Goal: Task Accomplishment & Management: Complete application form

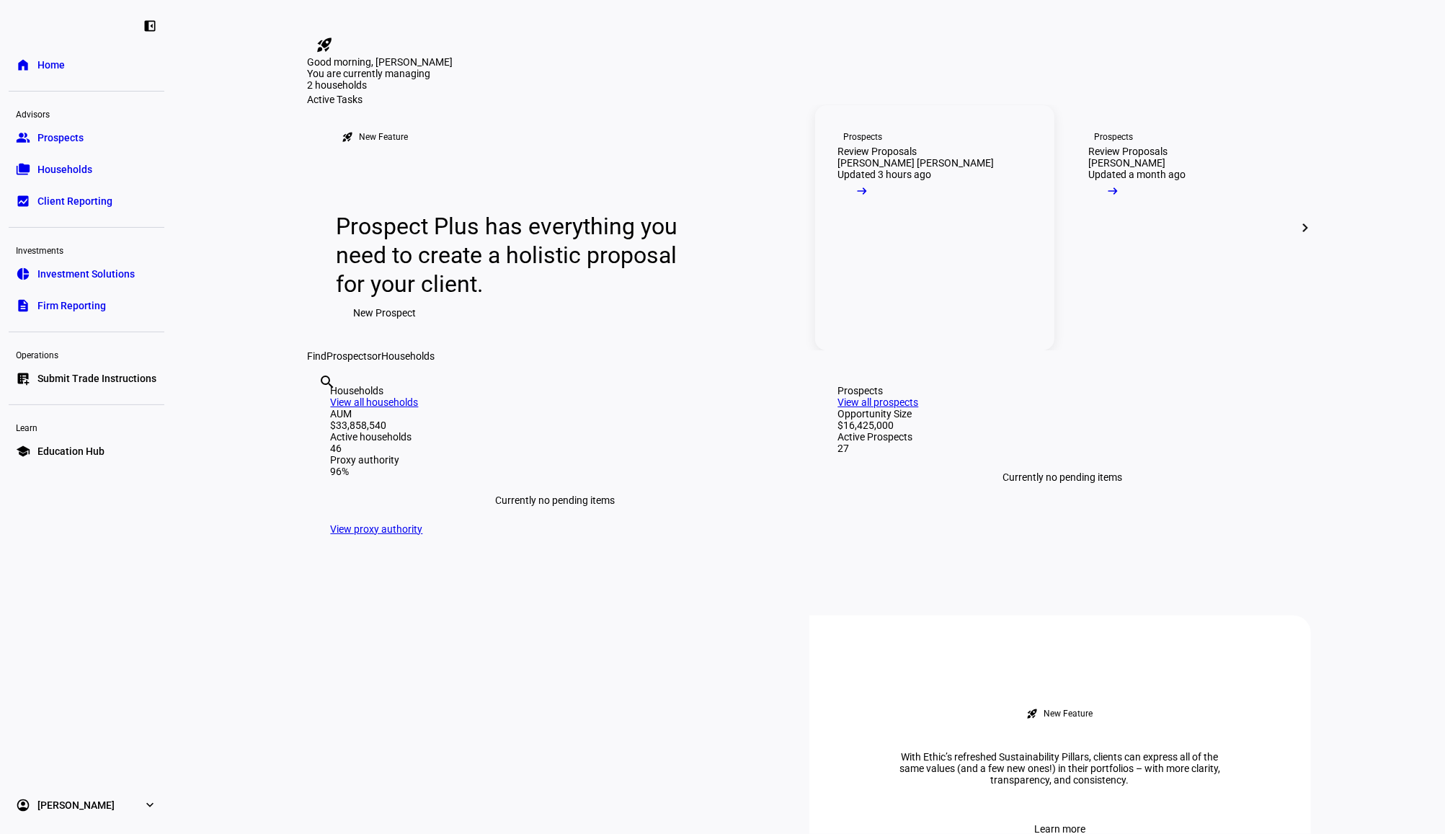
click at [966, 326] on link "Prospects Review Proposals [PERSON_NAME] IRA Updated 3 hours ago arrow_right_alt" at bounding box center [934, 227] width 239 height 245
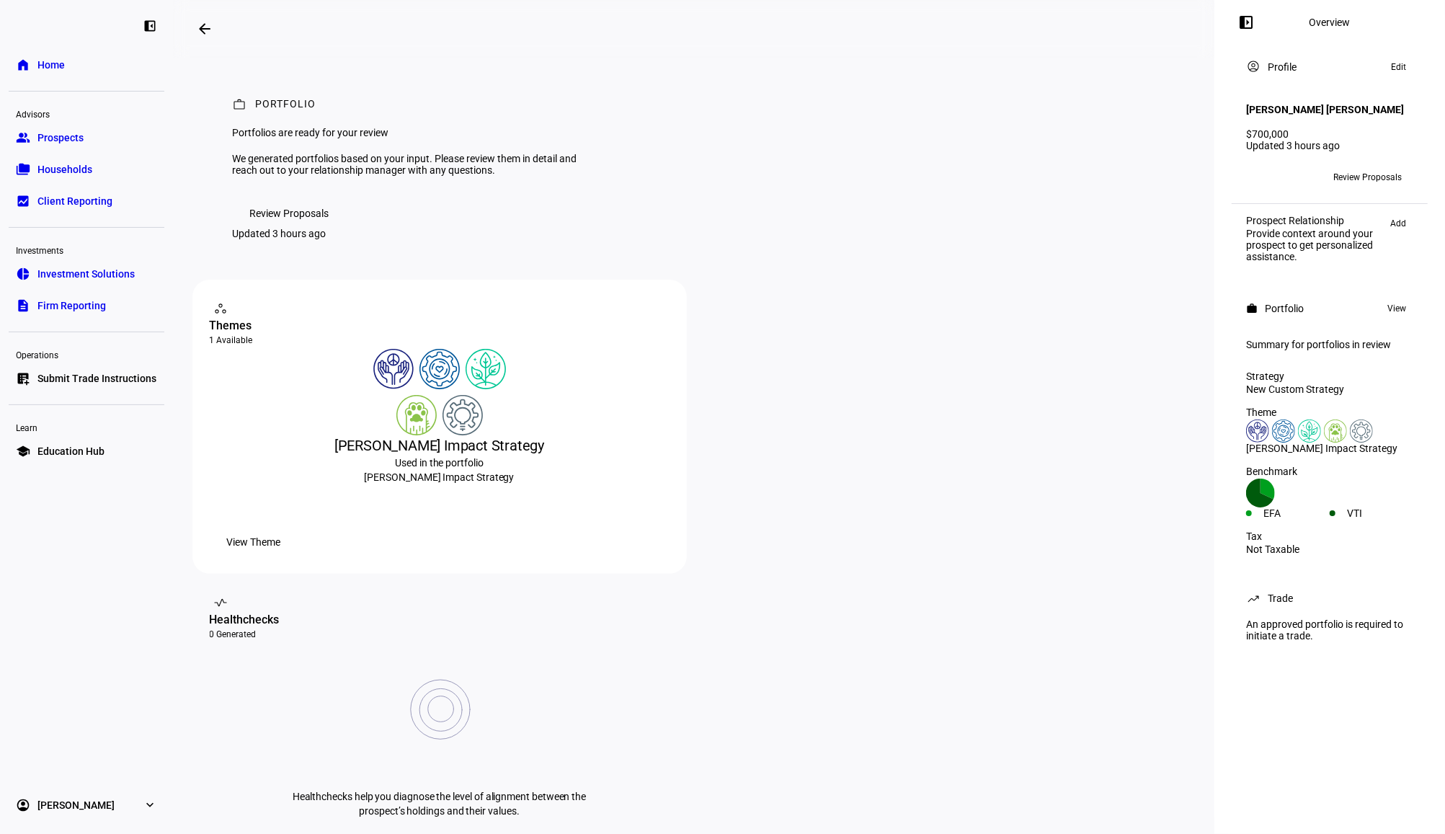
click at [1385, 167] on span "Review Proposals" at bounding box center [1367, 177] width 68 height 23
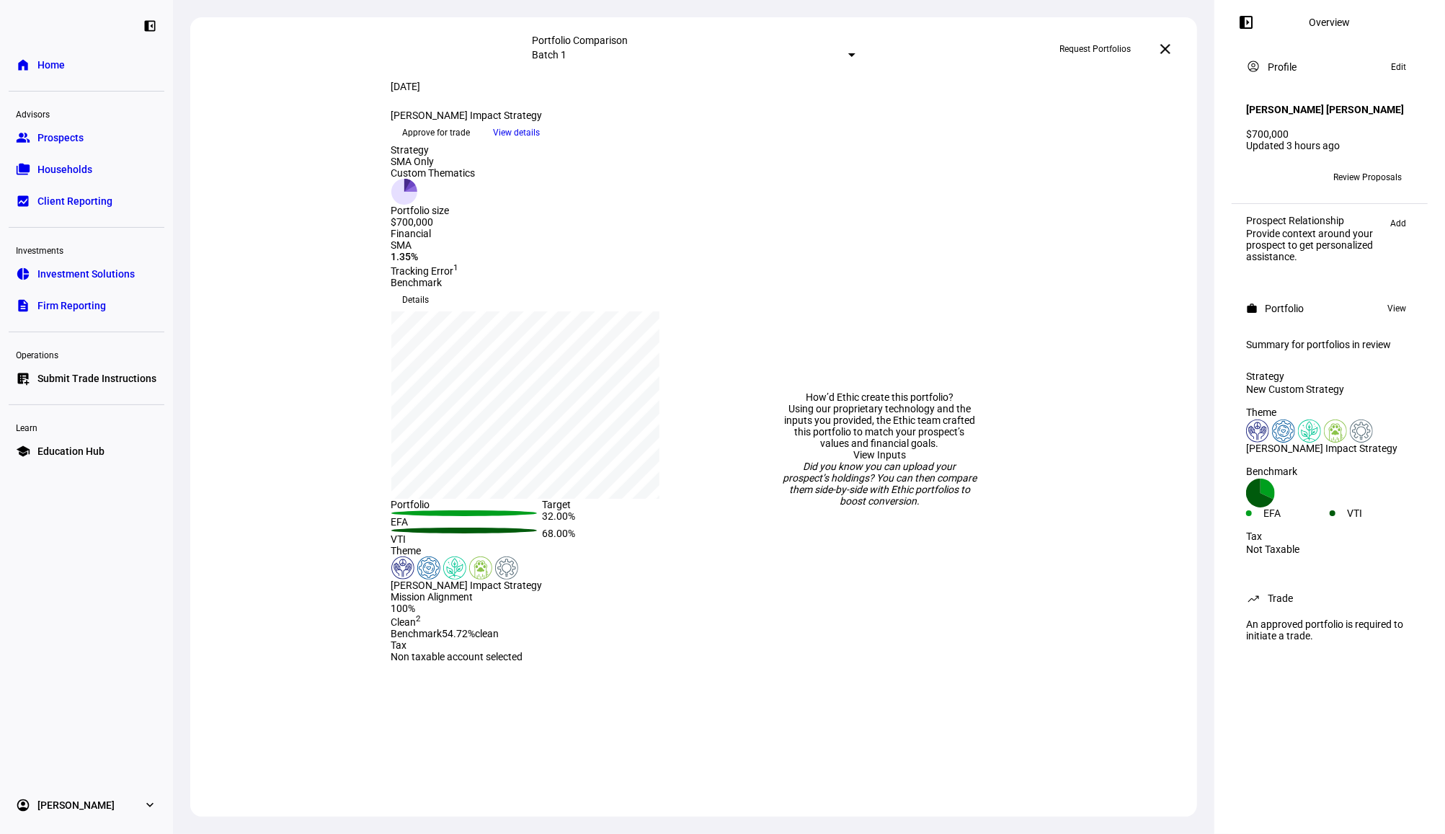
click at [471, 144] on span "Approve for trade" at bounding box center [437, 132] width 68 height 23
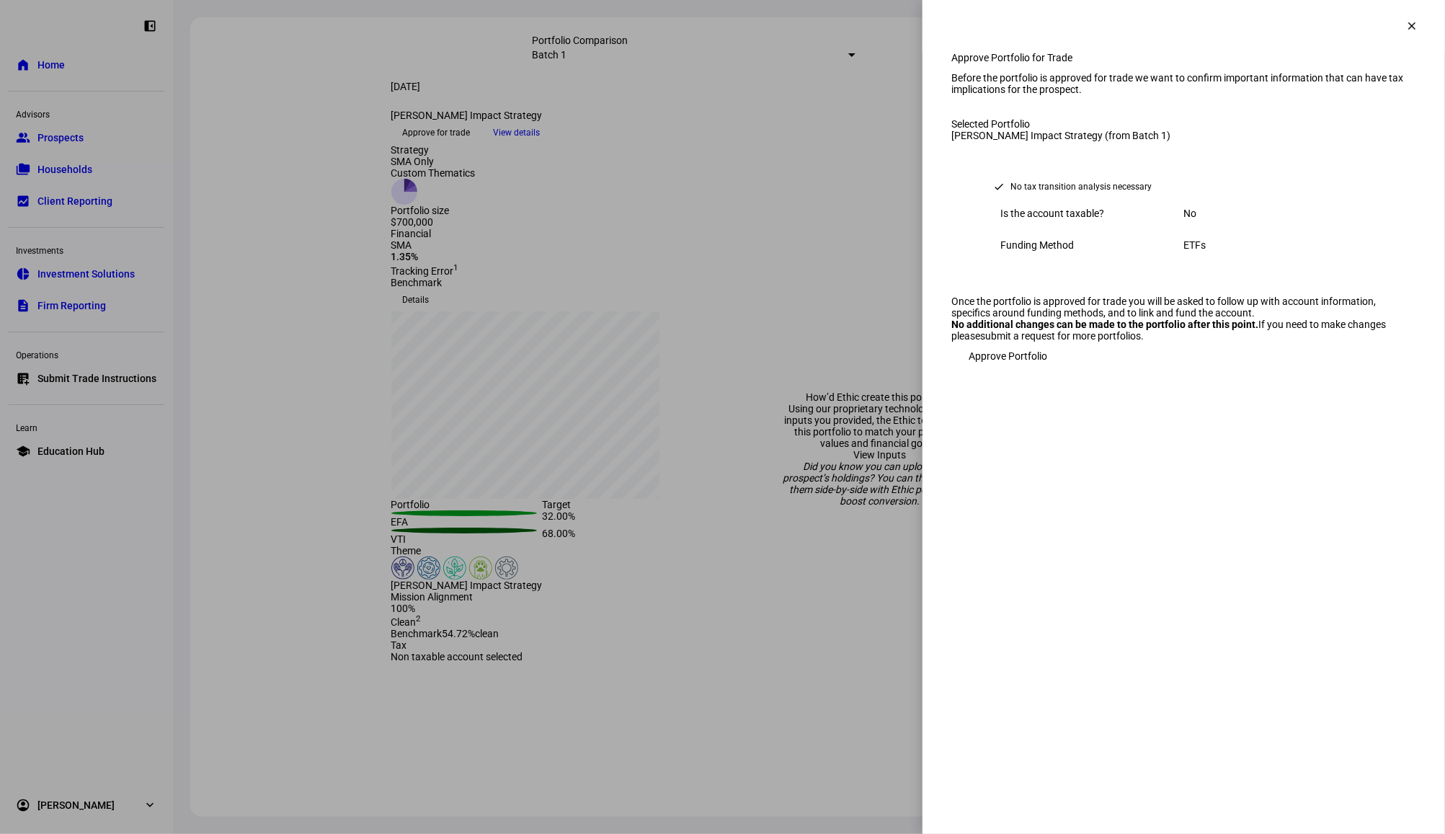
click at [1020, 370] on span "Approve Portfolio" at bounding box center [1007, 356] width 79 height 29
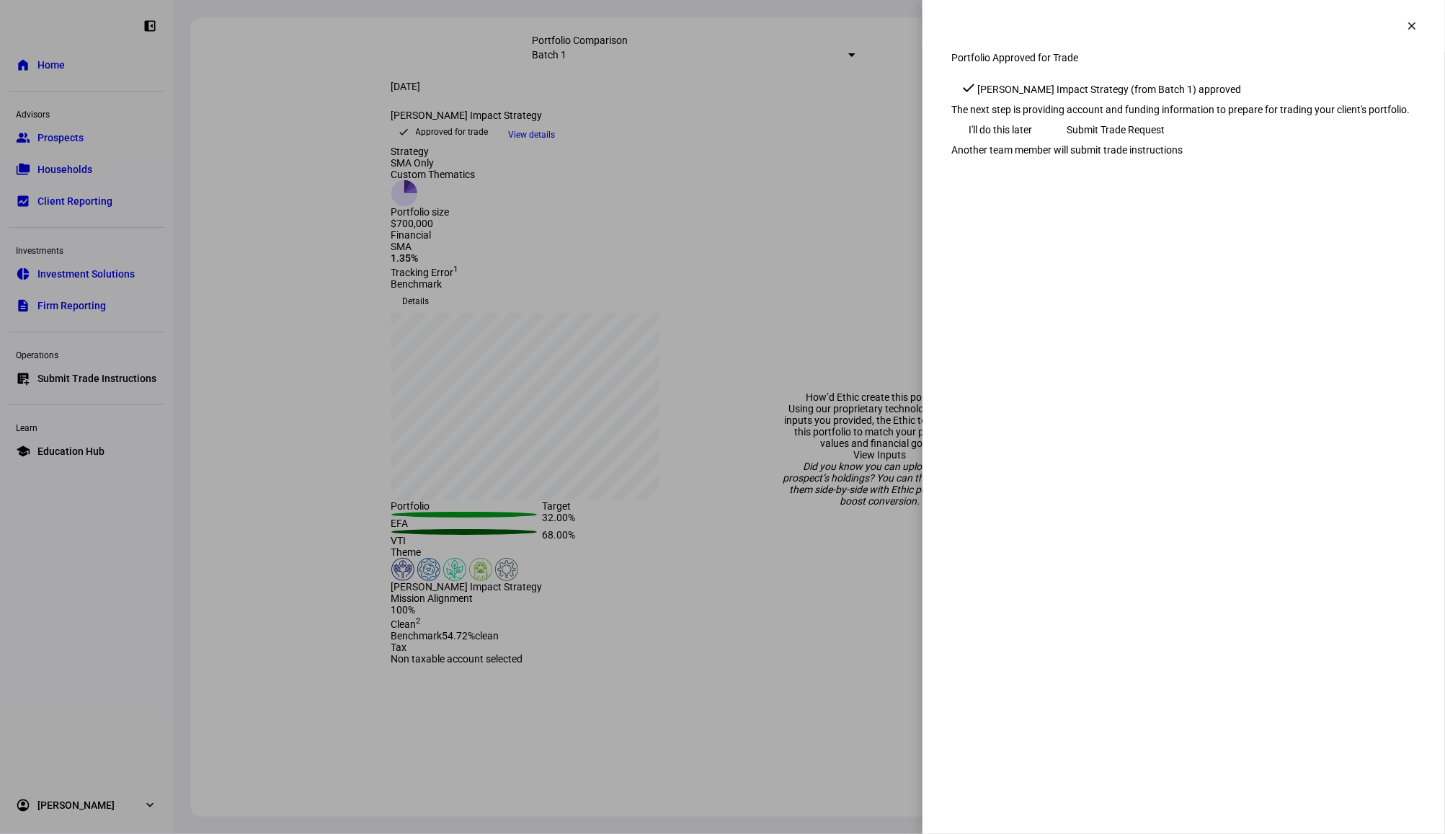
click at [1164, 144] on span "Submit Trade Request" at bounding box center [1115, 129] width 98 height 29
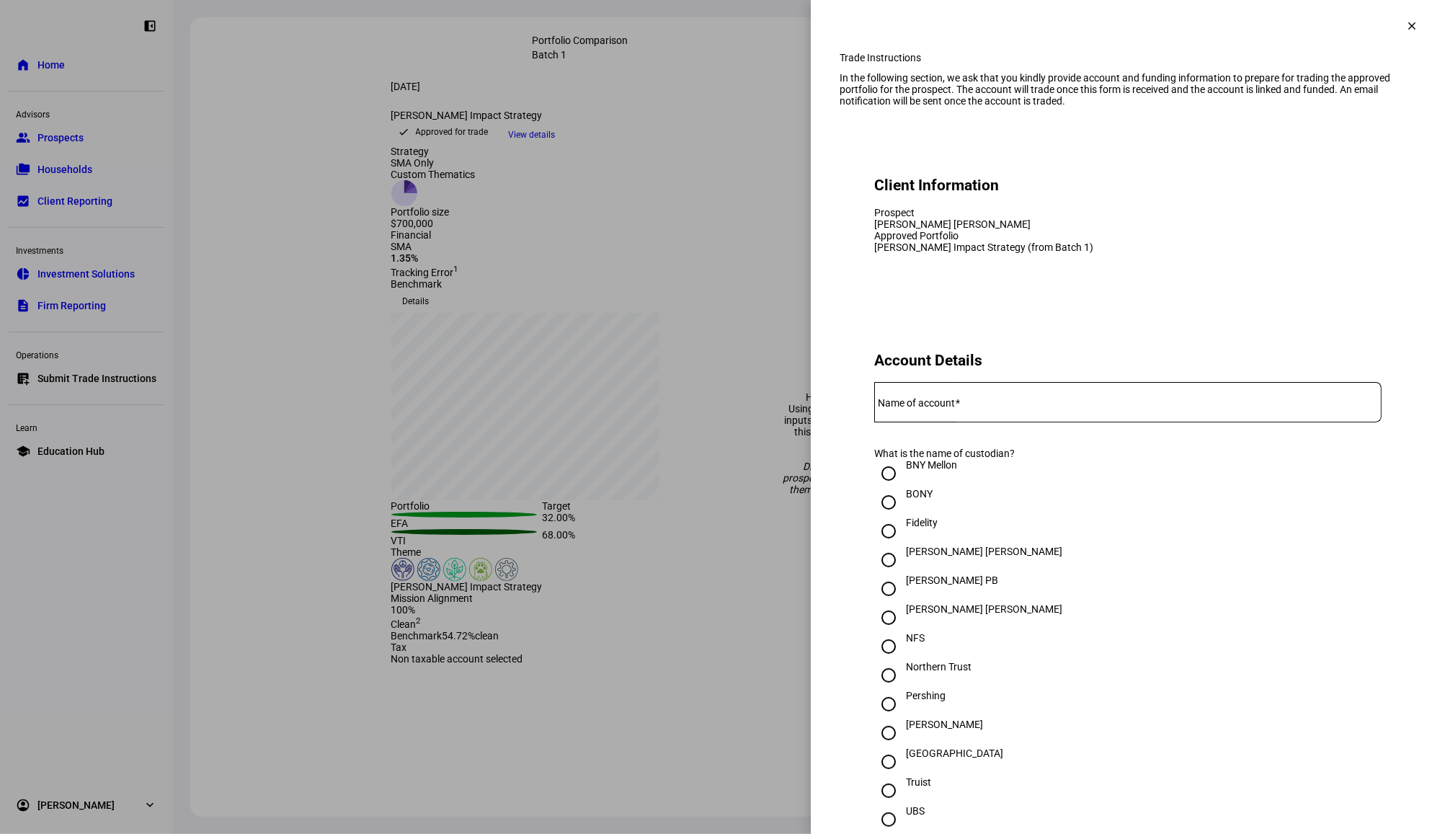
click at [946, 409] on mat-label "Name of account" at bounding box center [916, 403] width 77 height 12
click at [946, 405] on input "Name of account" at bounding box center [1127, 399] width 507 height 12
paste input "7359-0527"
click at [892, 405] on input "7359-0527" at bounding box center [1127, 399] width 507 height 12
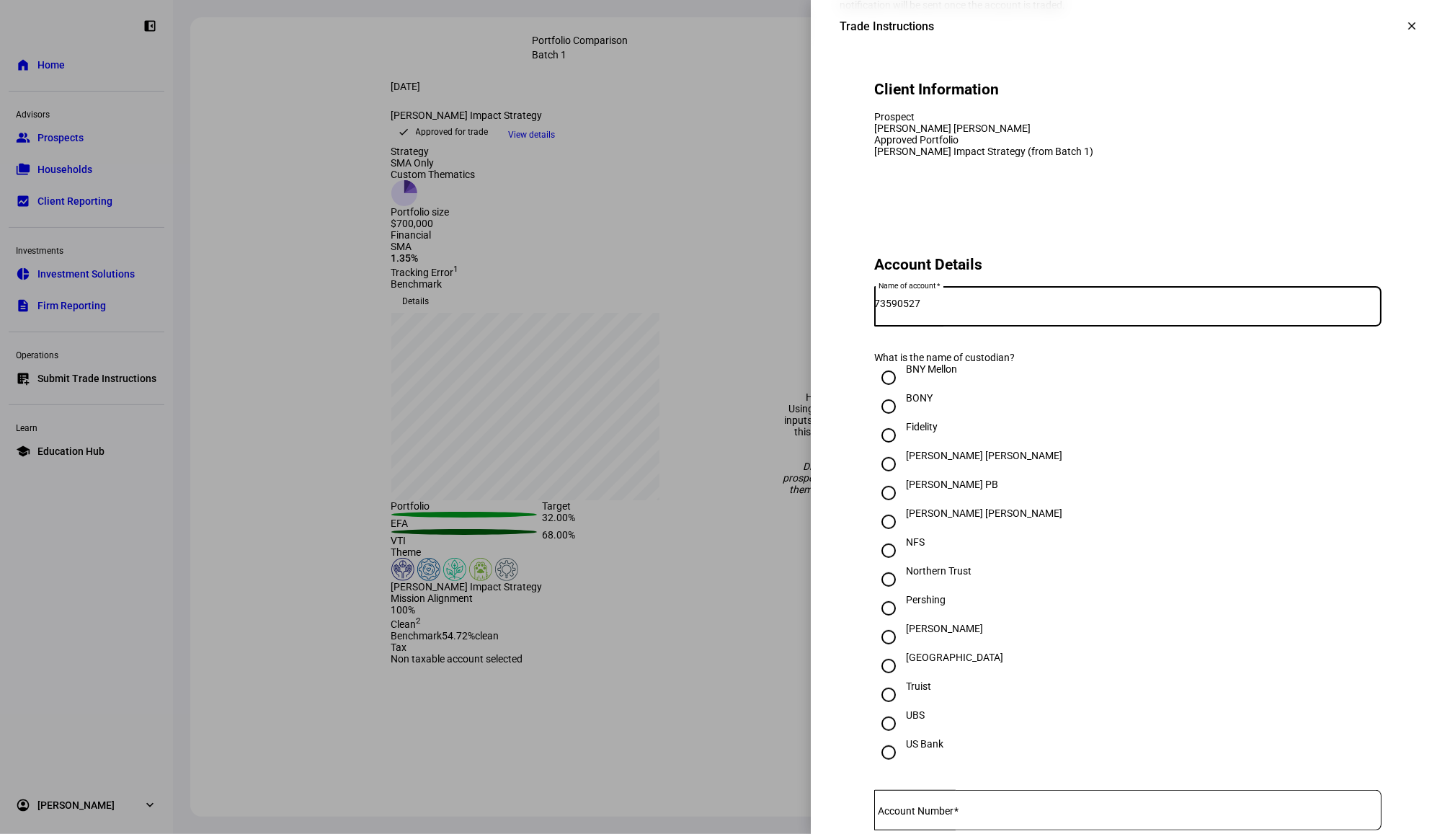
type input "73590527"
click at [906, 634] on div "[PERSON_NAME]" at bounding box center [944, 629] width 77 height 12
click at [903, 651] on input "[PERSON_NAME]" at bounding box center [888, 637] width 29 height 29
radio input "true"
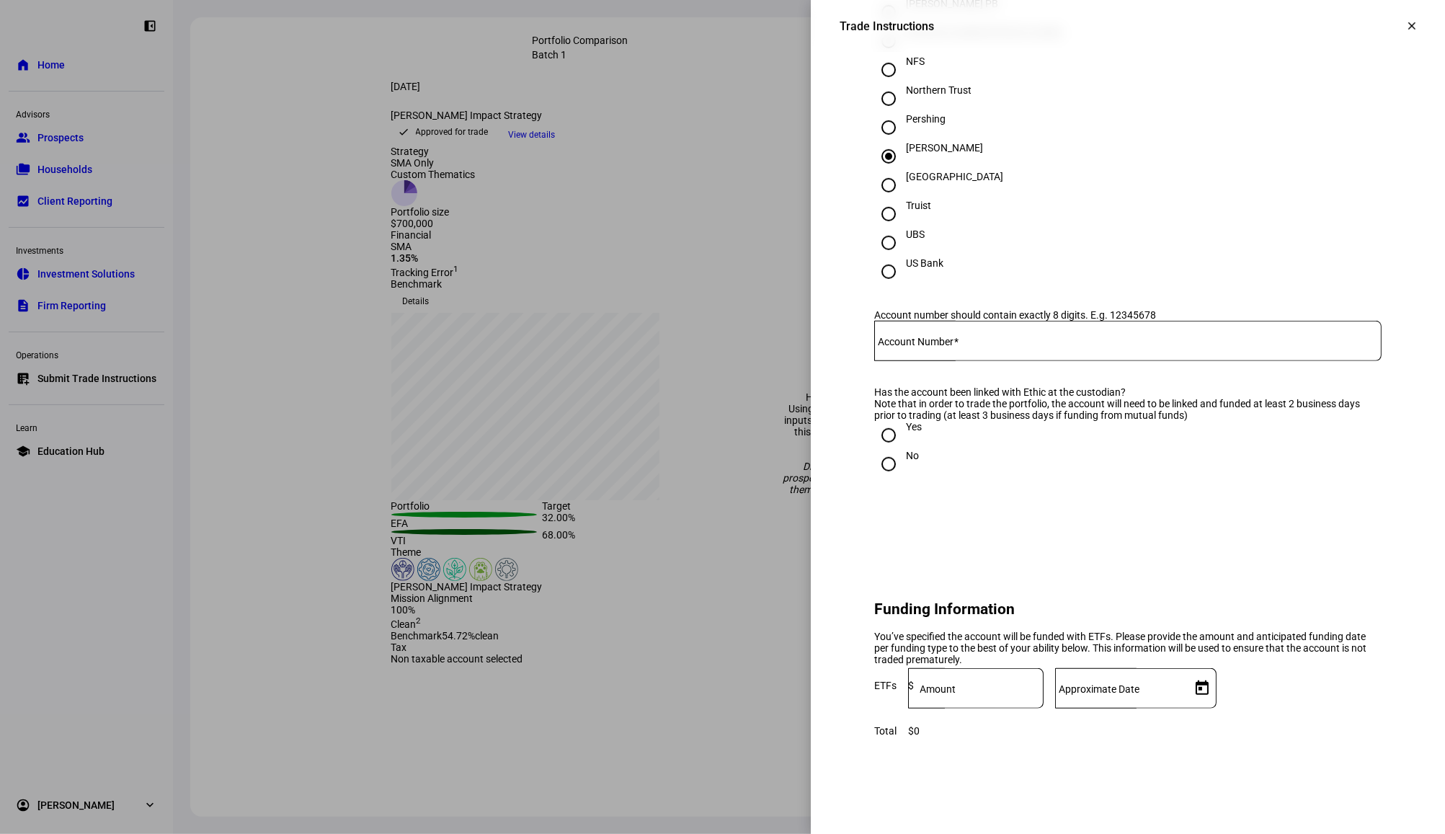
scroll to position [192, 0]
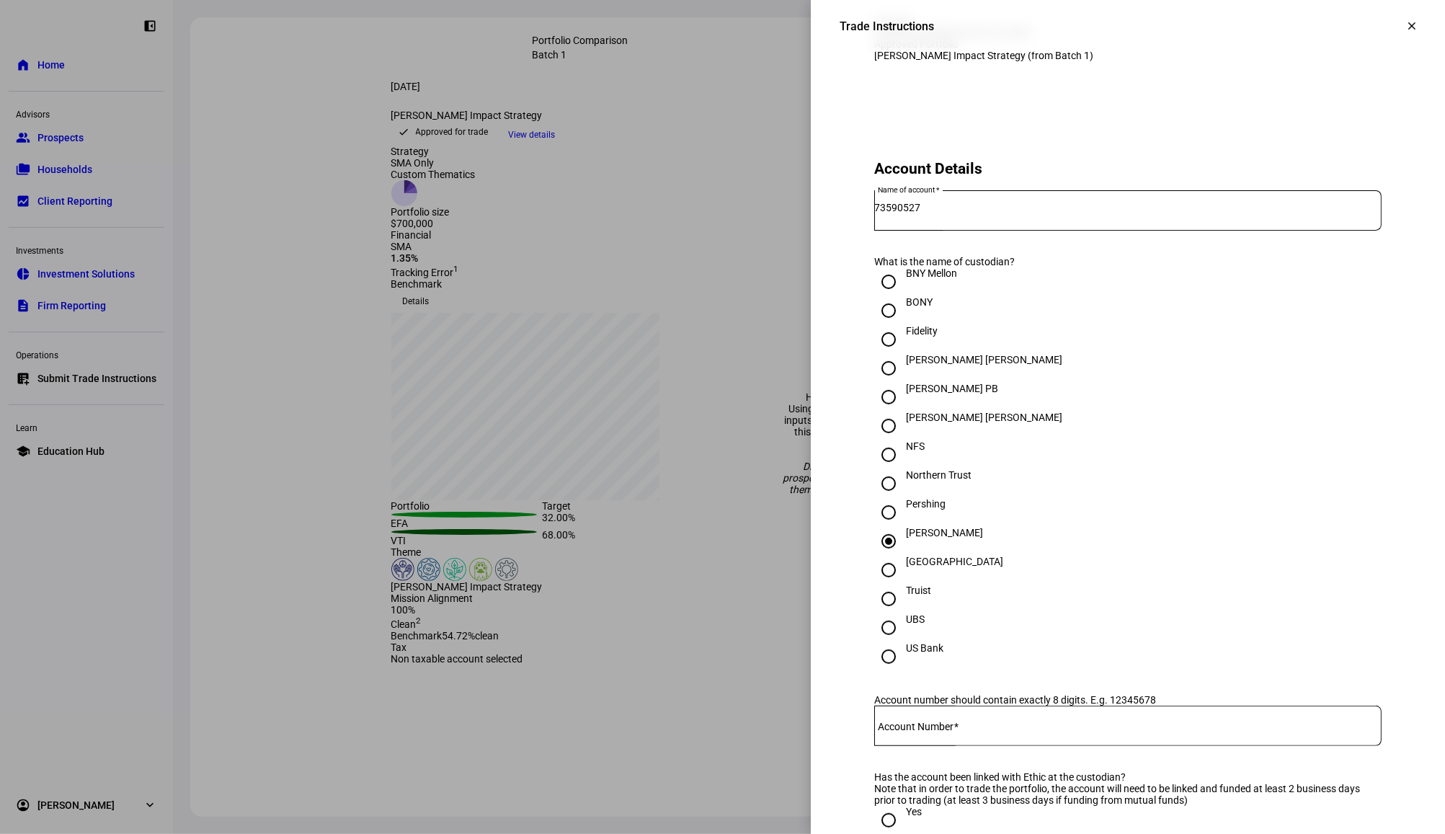
drag, startPoint x: 942, startPoint y: 288, endPoint x: 922, endPoint y: 284, distance: 19.9
click at [922, 231] on div "73590527" at bounding box center [1127, 210] width 507 height 40
drag, startPoint x: 927, startPoint y: 275, endPoint x: 867, endPoint y: 272, distance: 59.9
click at [874, 231] on div "Name of account 73590527" at bounding box center [1127, 210] width 507 height 40
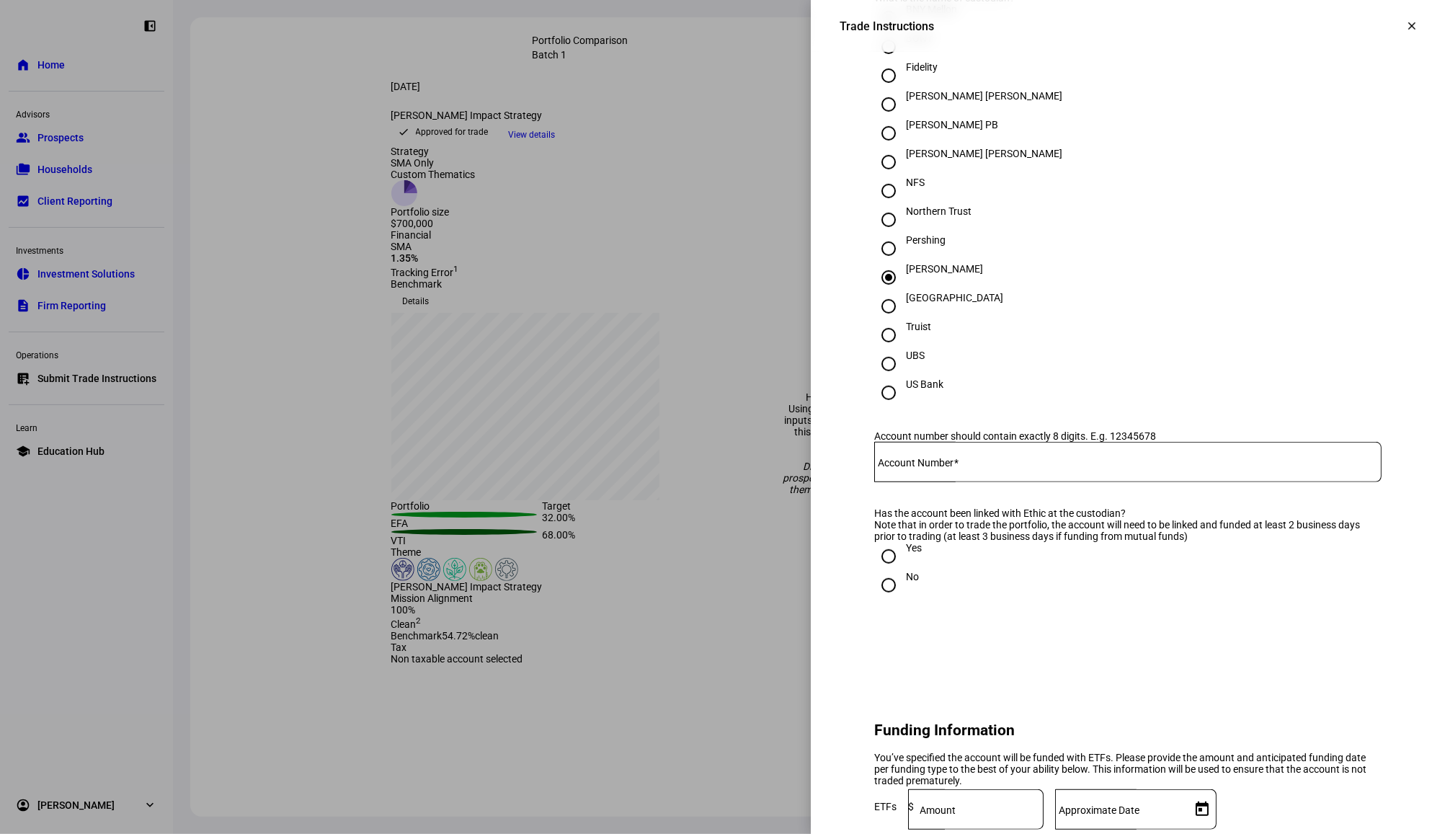
scroll to position [480, 0]
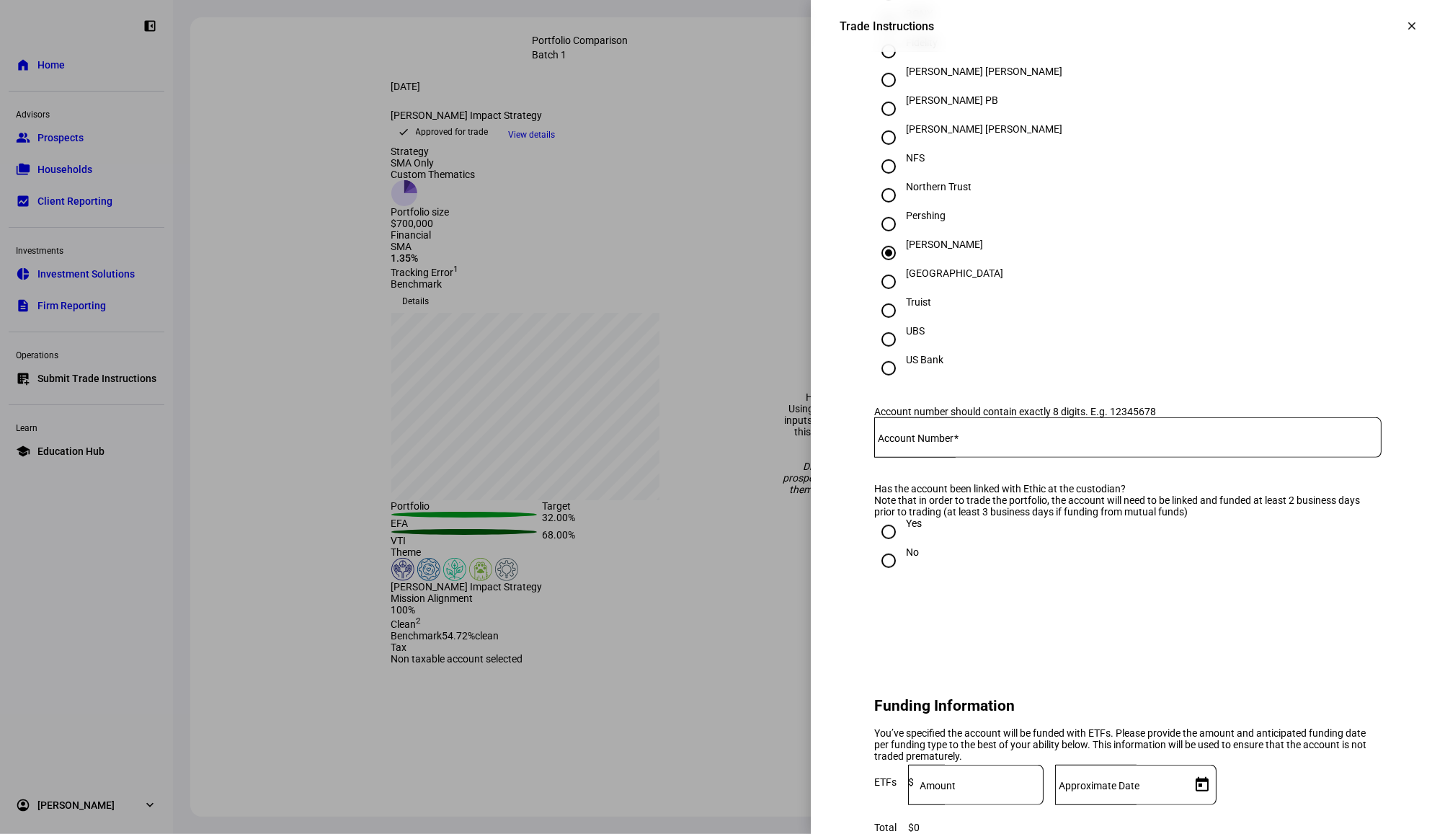
type input "[PERSON_NAME] [PERSON_NAME]"
click at [945, 444] on mat-label "Account Number" at bounding box center [916, 438] width 76 height 12
click at [945, 440] on input "Account Number" at bounding box center [1127, 435] width 507 height 12
paste input "7359-0527"
click at [893, 440] on input "7359-0527" at bounding box center [1127, 435] width 507 height 12
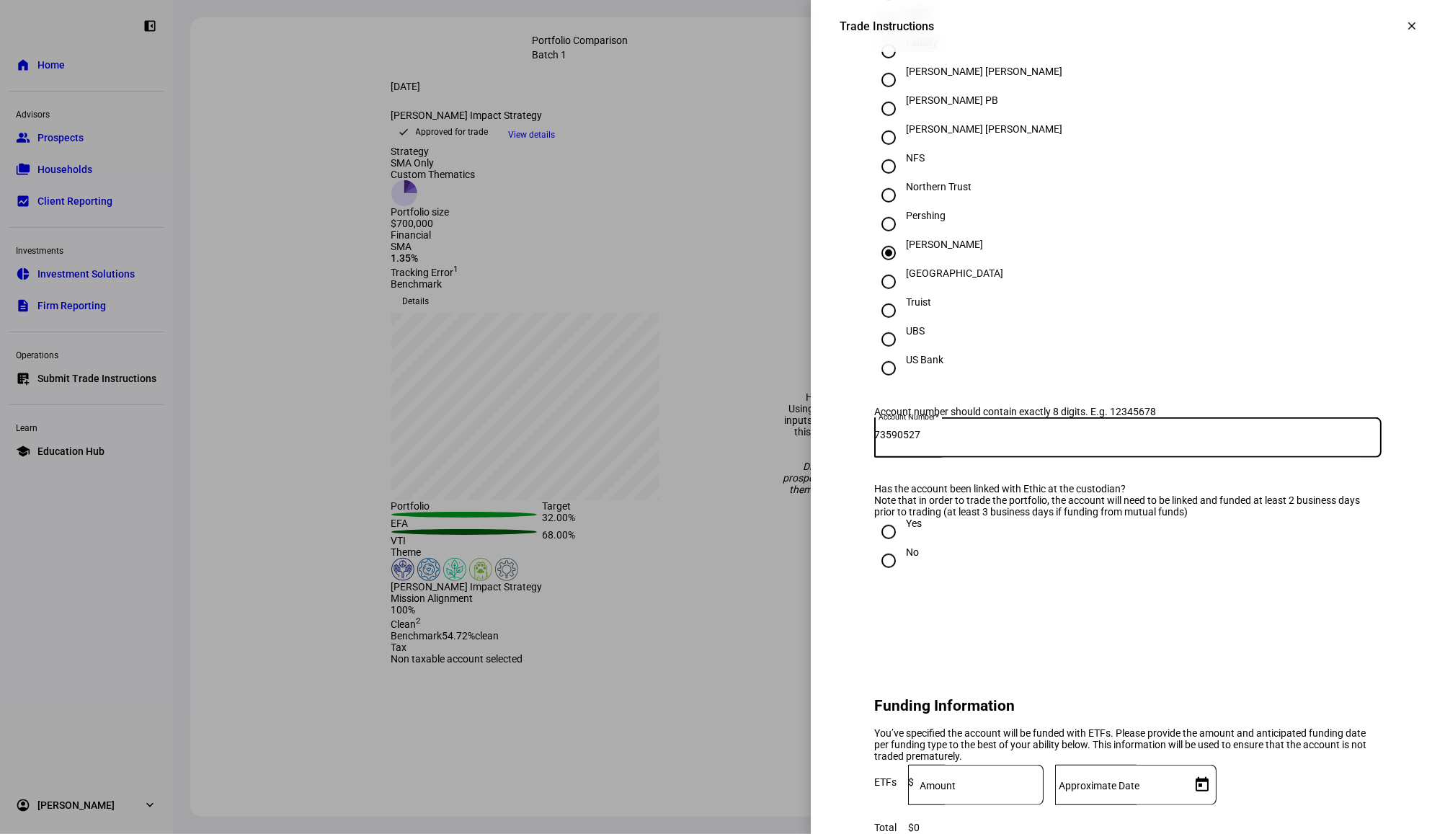
type input "73590527"
click at [906, 529] on div "Yes" at bounding box center [914, 523] width 16 height 12
click at [896, 546] on input "Yes" at bounding box center [888, 531] width 29 height 29
radio input "true"
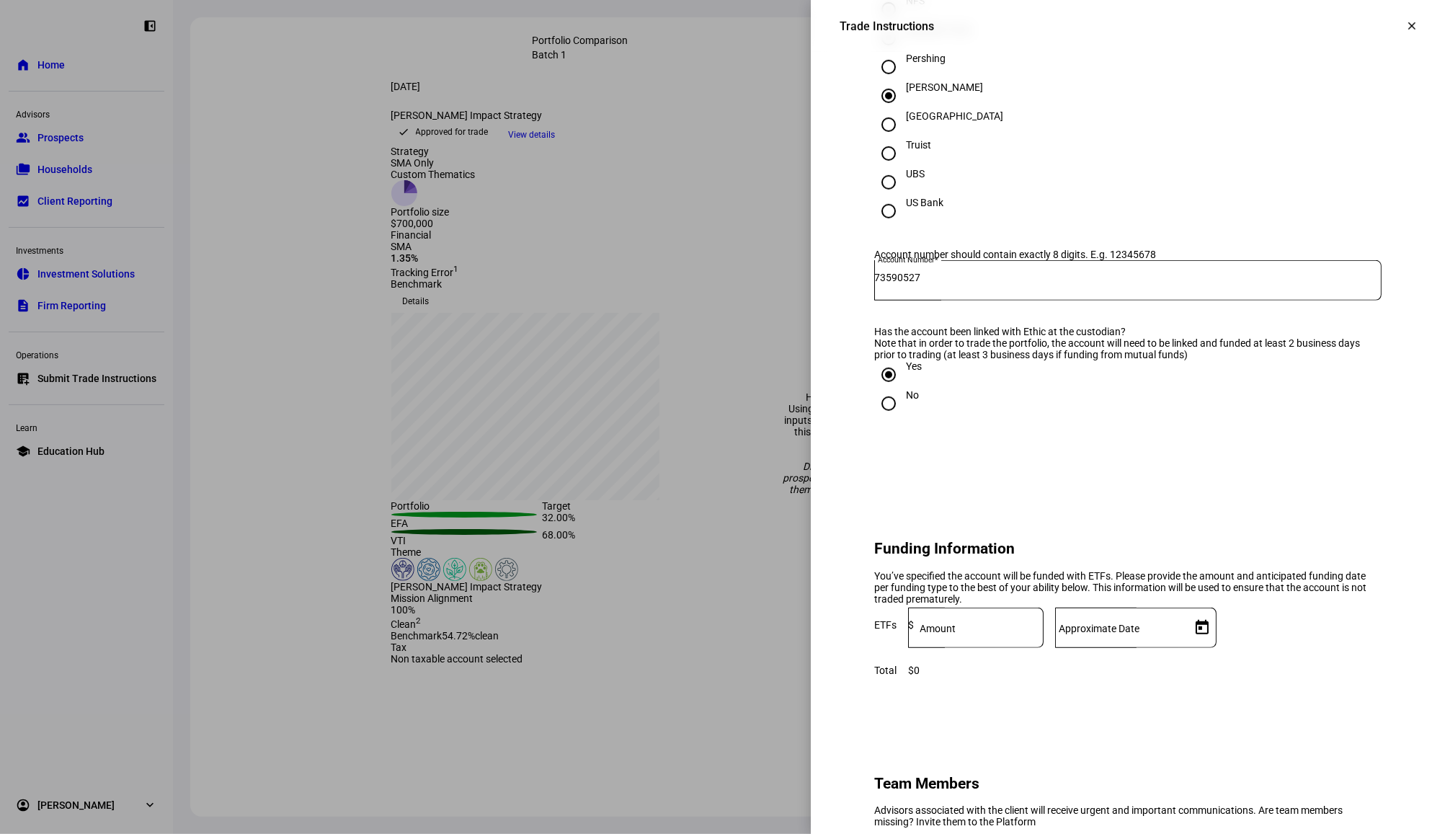
scroll to position [865, 0]
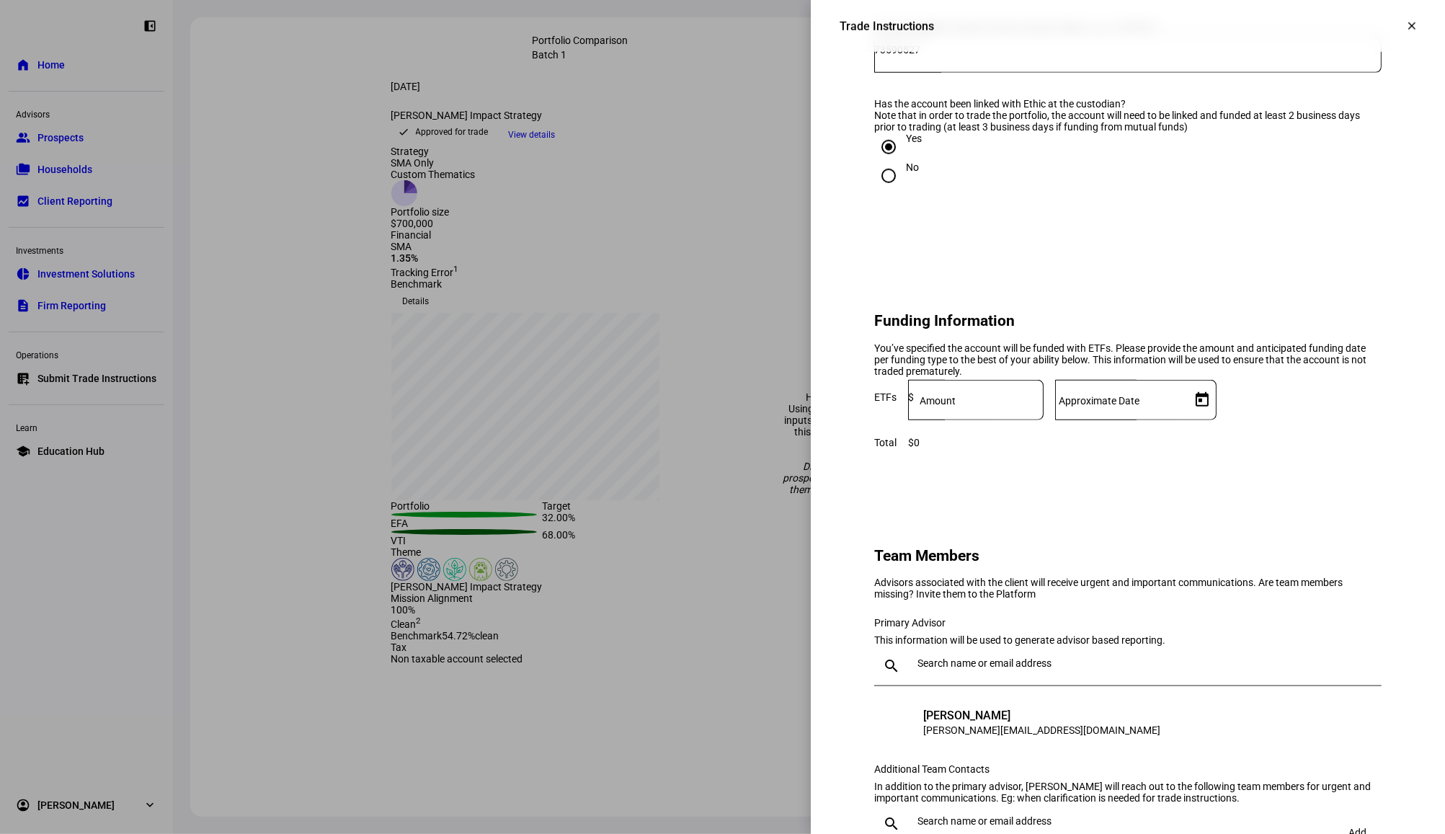
click at [1043, 403] on input at bounding box center [979, 397] width 130 height 12
type input "700,000"
click at [1185, 403] on input "Approximate Date" at bounding box center [1120, 397] width 130 height 12
click at [1304, 689] on span "18" at bounding box center [1306, 677] width 26 height 26
type input "[DATE]"
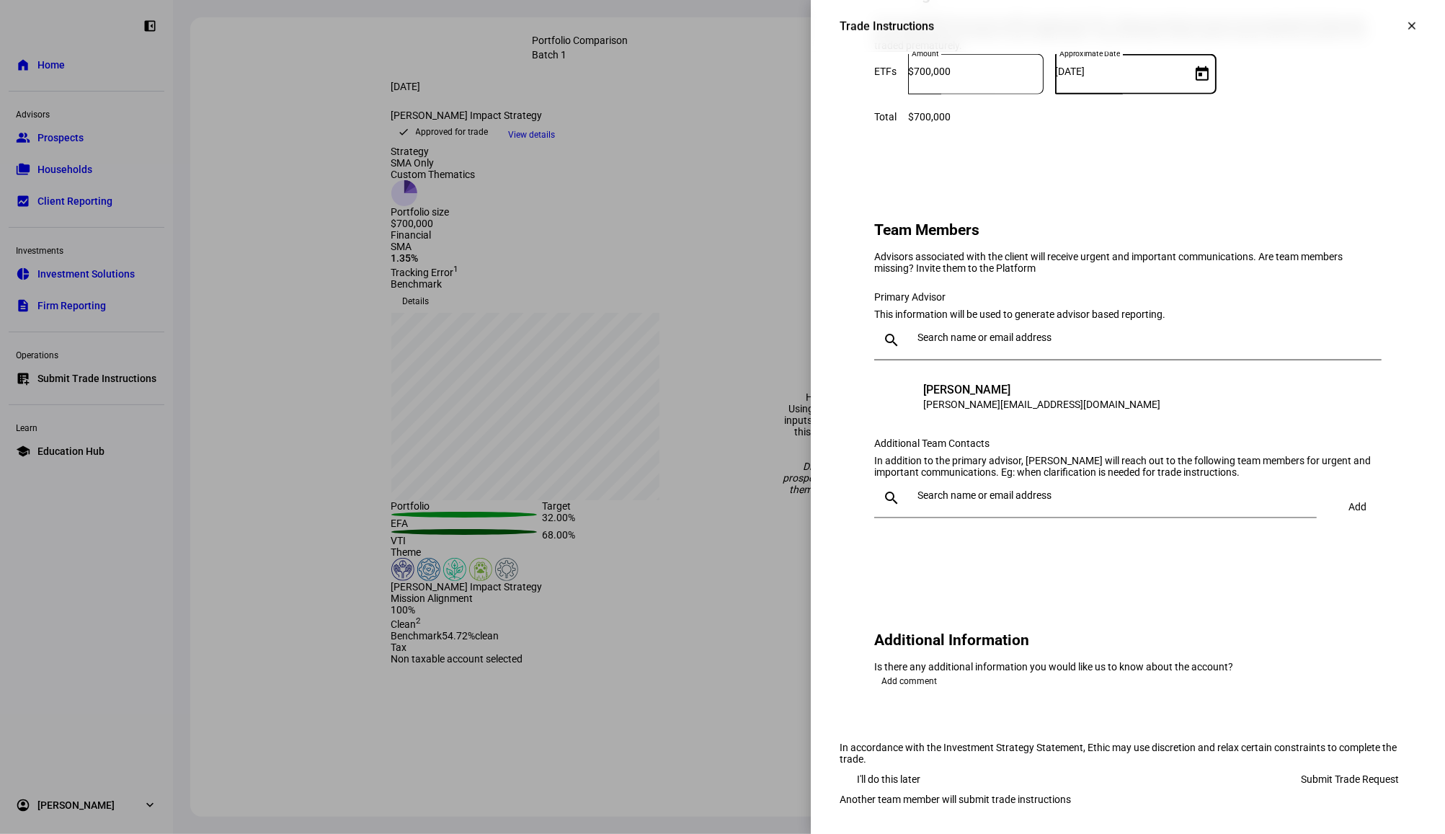
scroll to position [1249, 0]
click at [929, 343] on input "text" at bounding box center [1146, 337] width 458 height 12
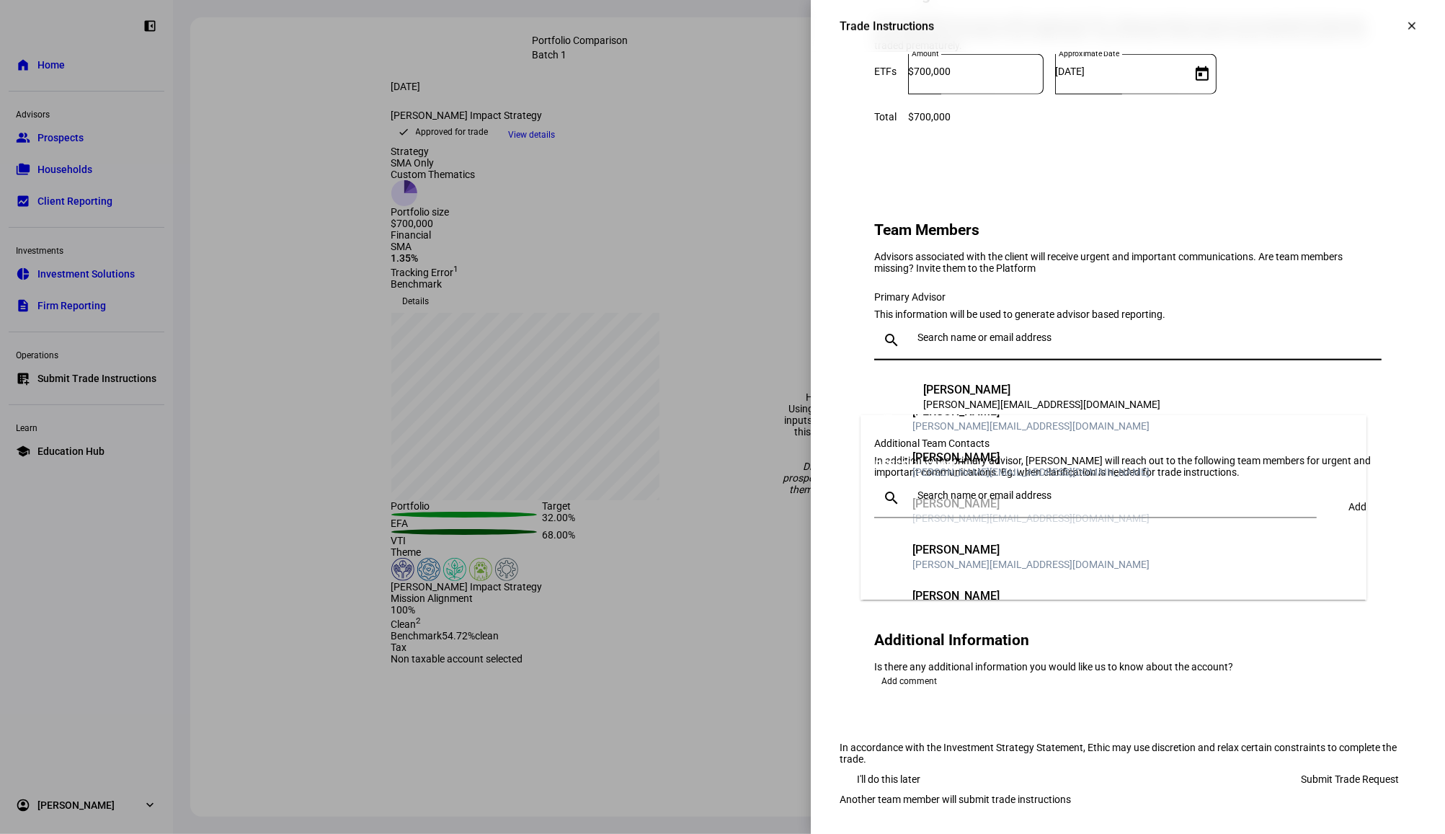
scroll to position [0, 0]
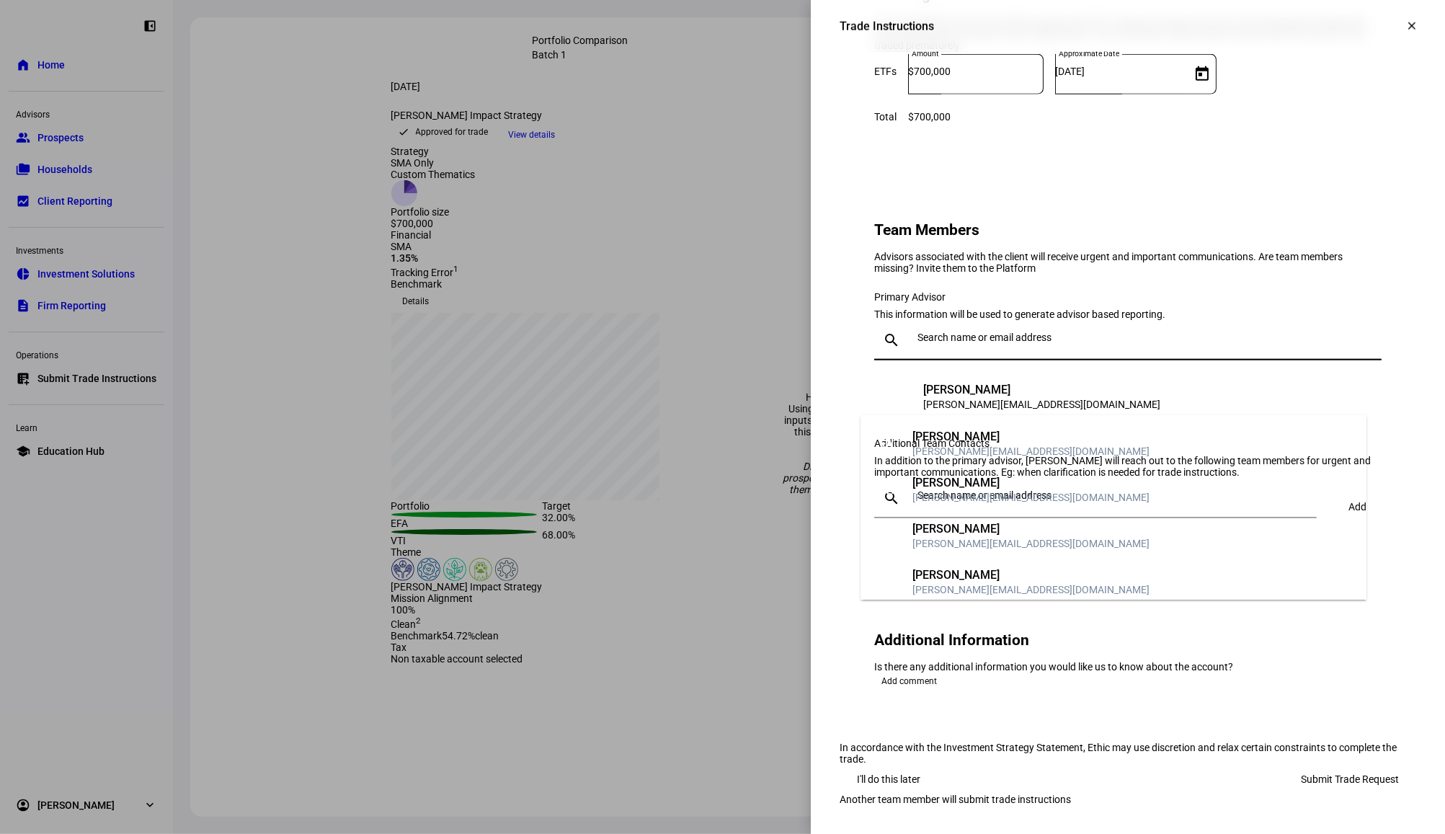
click at [955, 343] on input "text" at bounding box center [1146, 337] width 458 height 12
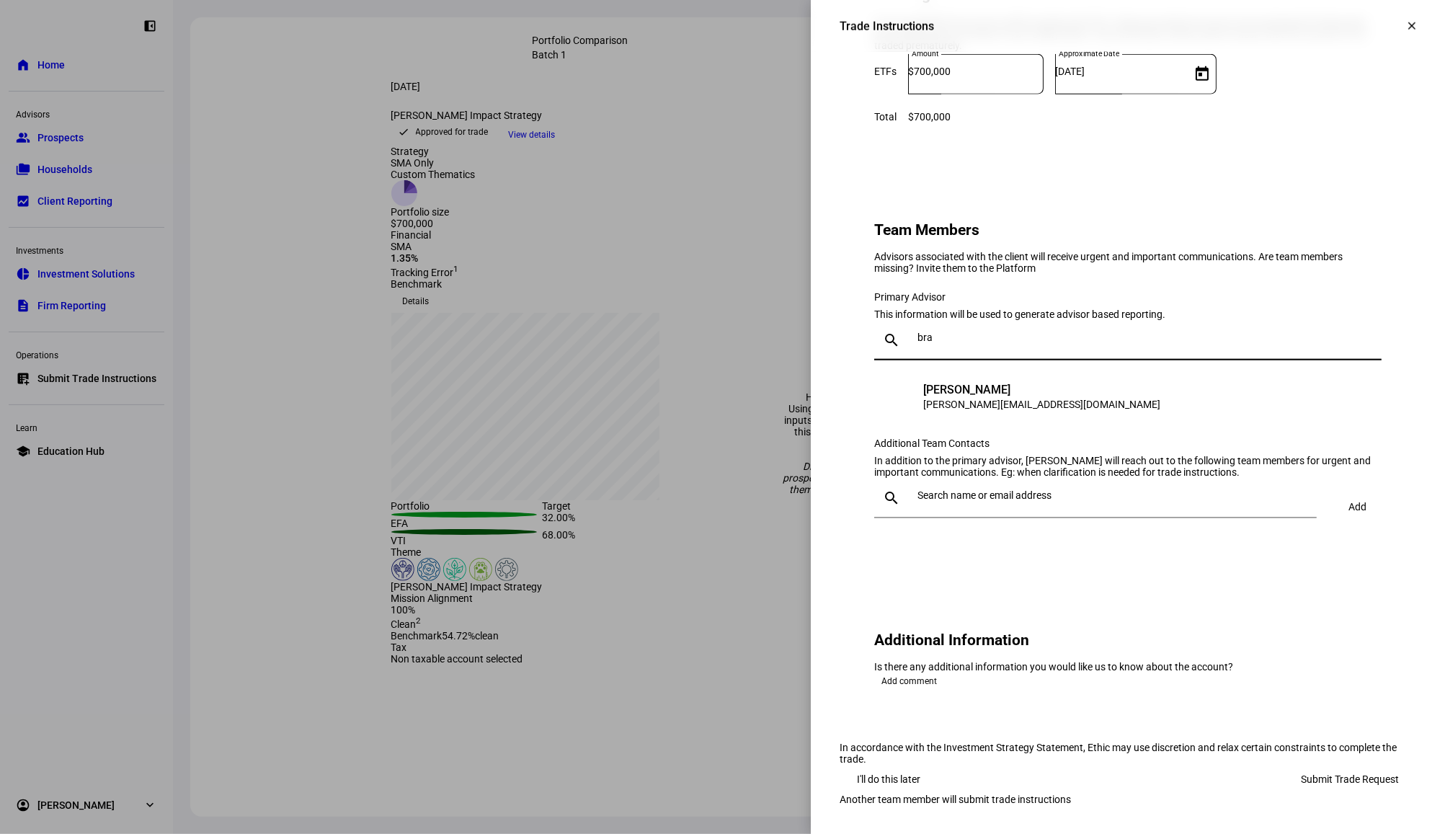
click at [959, 343] on input "bra" at bounding box center [1146, 337] width 458 height 12
type input "bra"
click at [969, 397] on div "[PERSON_NAME]" at bounding box center [1041, 390] width 237 height 14
click at [952, 343] on input "bra" at bounding box center [1146, 337] width 458 height 12
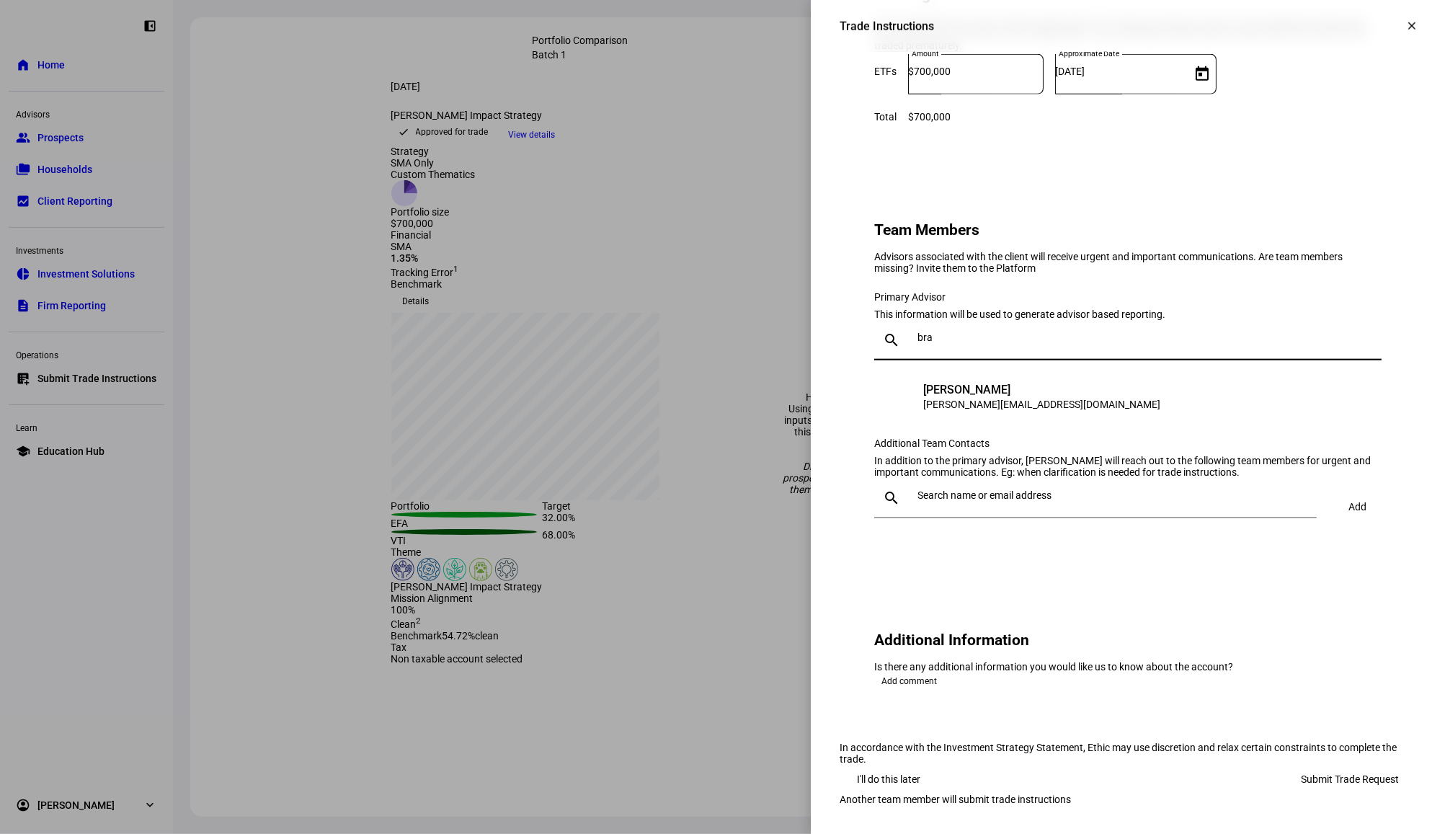
click at [952, 343] on input "bra" at bounding box center [1146, 337] width 458 height 12
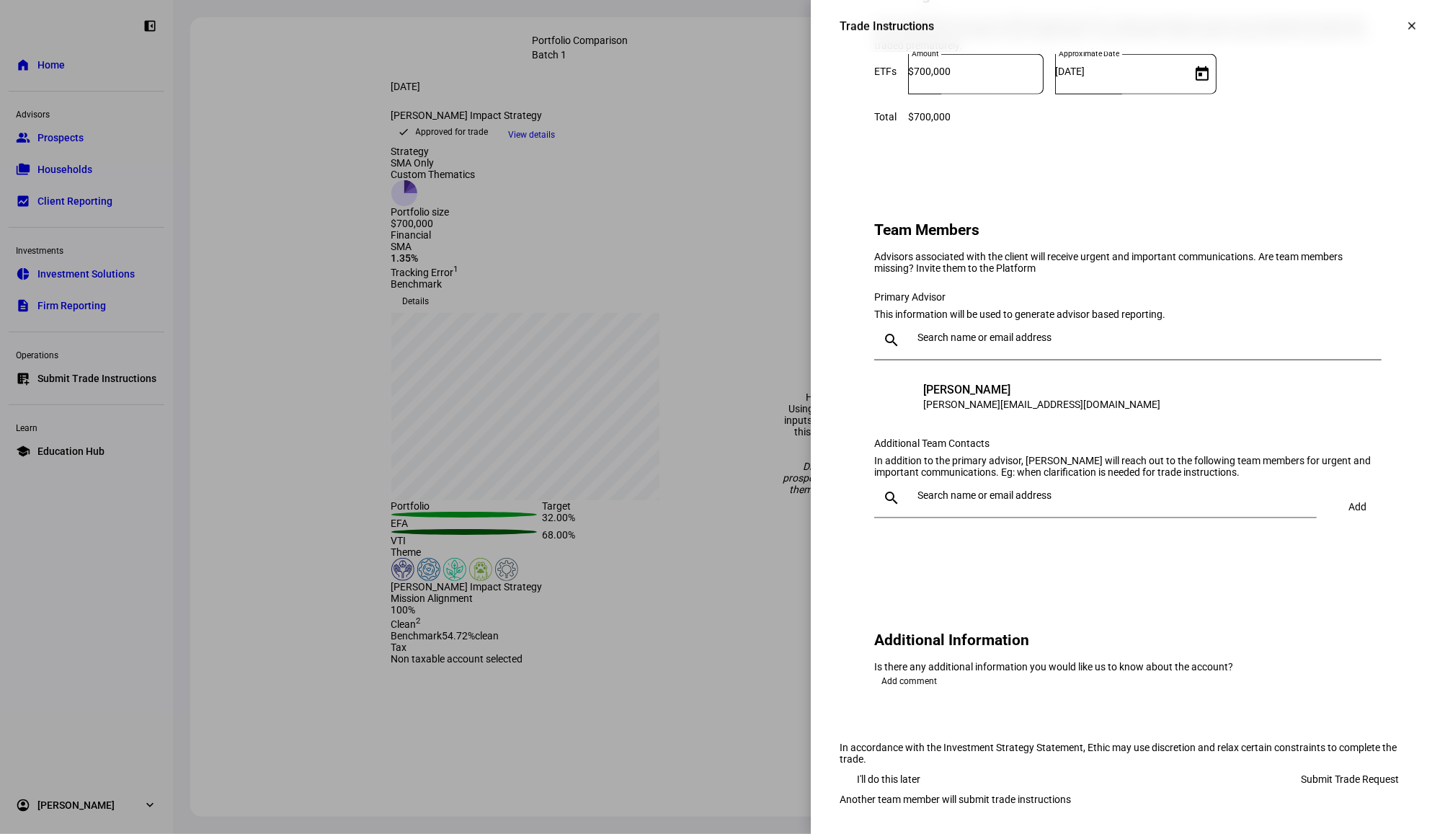
click at [937, 501] on input "text" at bounding box center [1113, 495] width 393 height 12
type input "mar"
click at [915, 518] on div "mar" at bounding box center [1108, 498] width 393 height 40
click at [917, 501] on input "mar" at bounding box center [1113, 495] width 393 height 12
click at [957, 631] on div "[PERSON_NAME][EMAIL_ADDRESS][DOMAIN_NAME]" at bounding box center [1030, 638] width 237 height 14
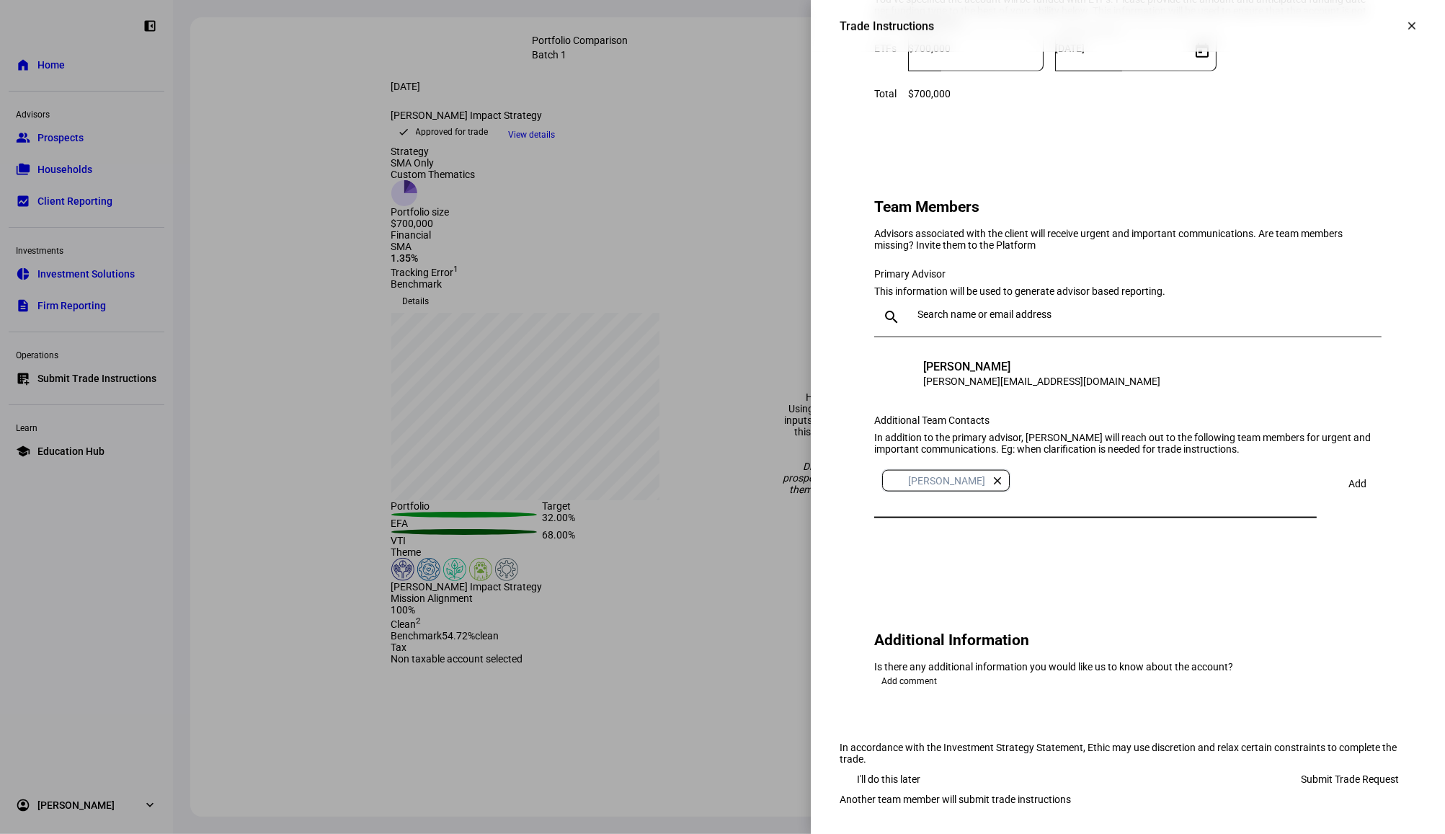
click at [1356, 501] on span at bounding box center [1358, 483] width 48 height 35
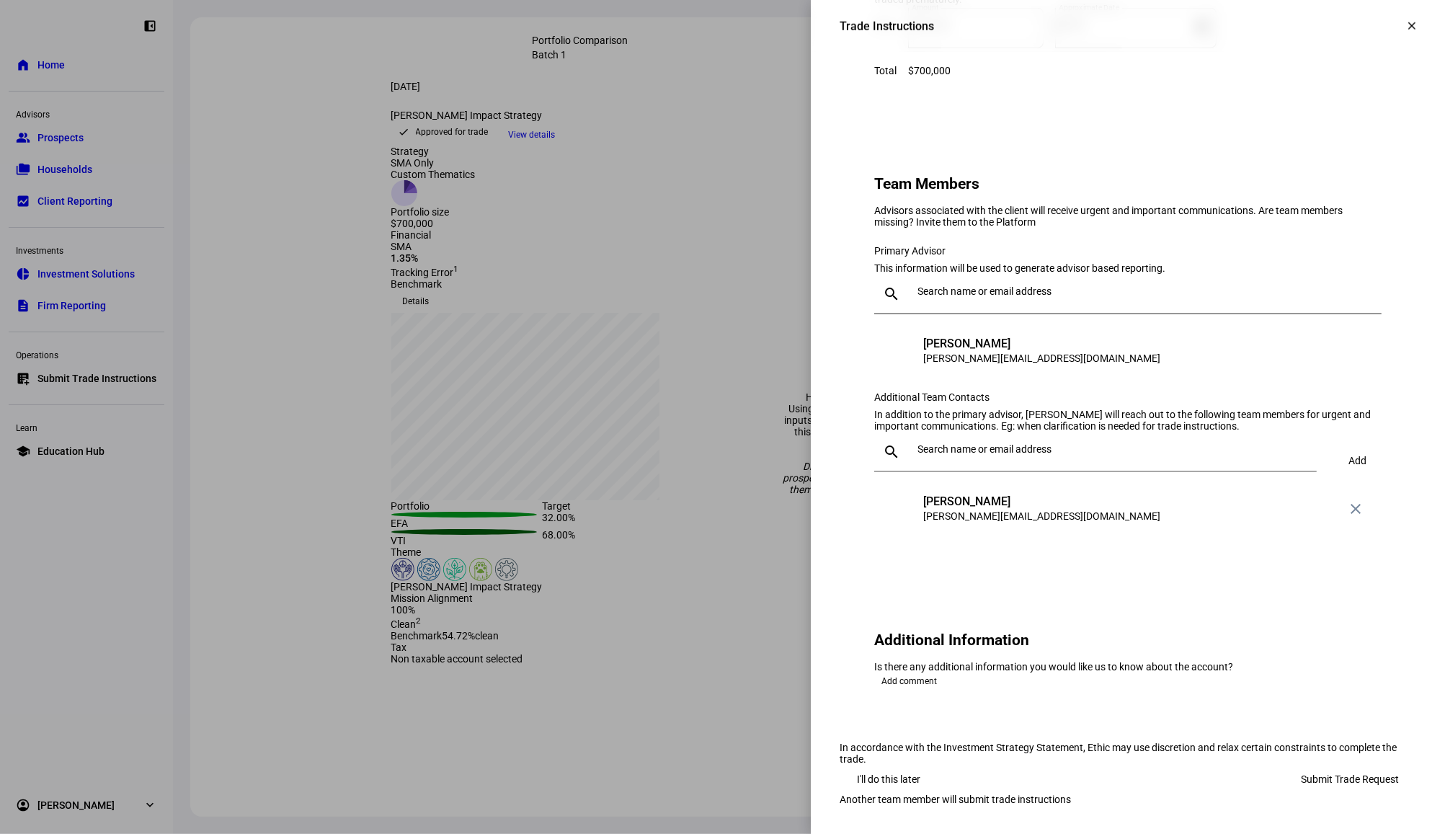
click at [1195, 455] on input "text" at bounding box center [1113, 449] width 393 height 12
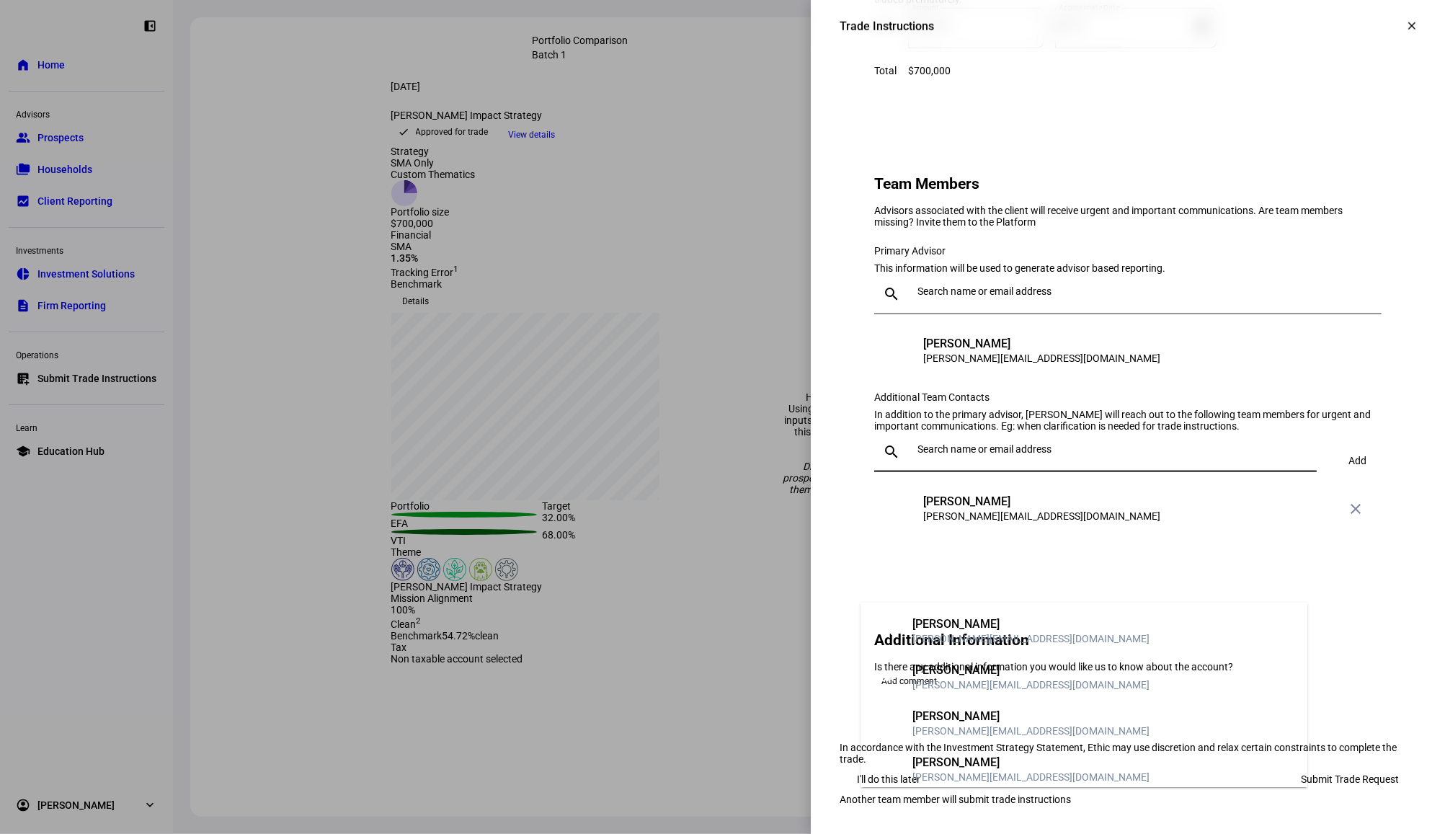
click at [853, 532] on eth-form-card "Team Members Advisors associated with the client will receive urgent and import…" at bounding box center [1127, 347] width 576 height 439
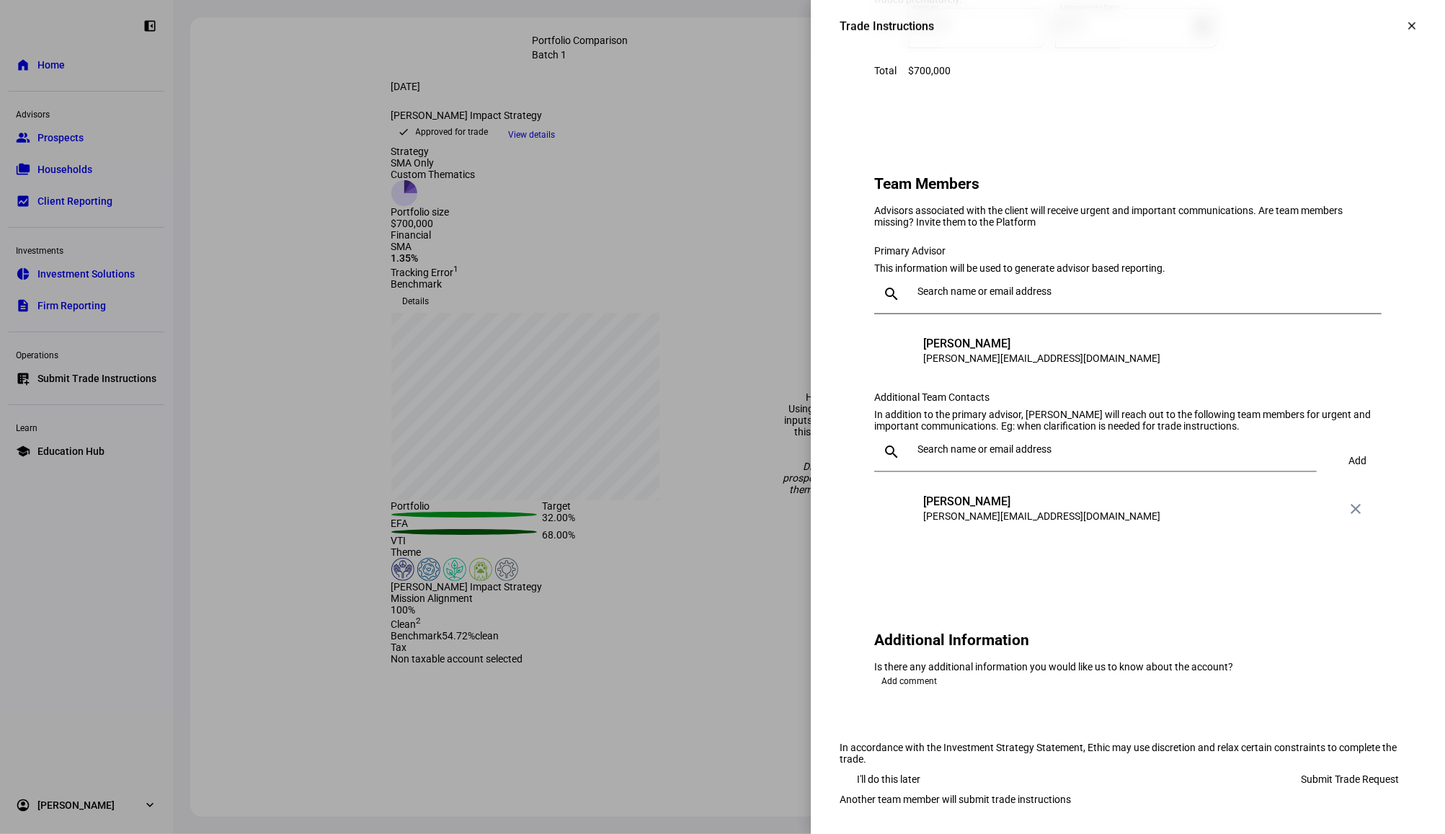
scroll to position [1441, 0]
click at [906, 672] on span "Add comment" at bounding box center [908, 680] width 55 height 17
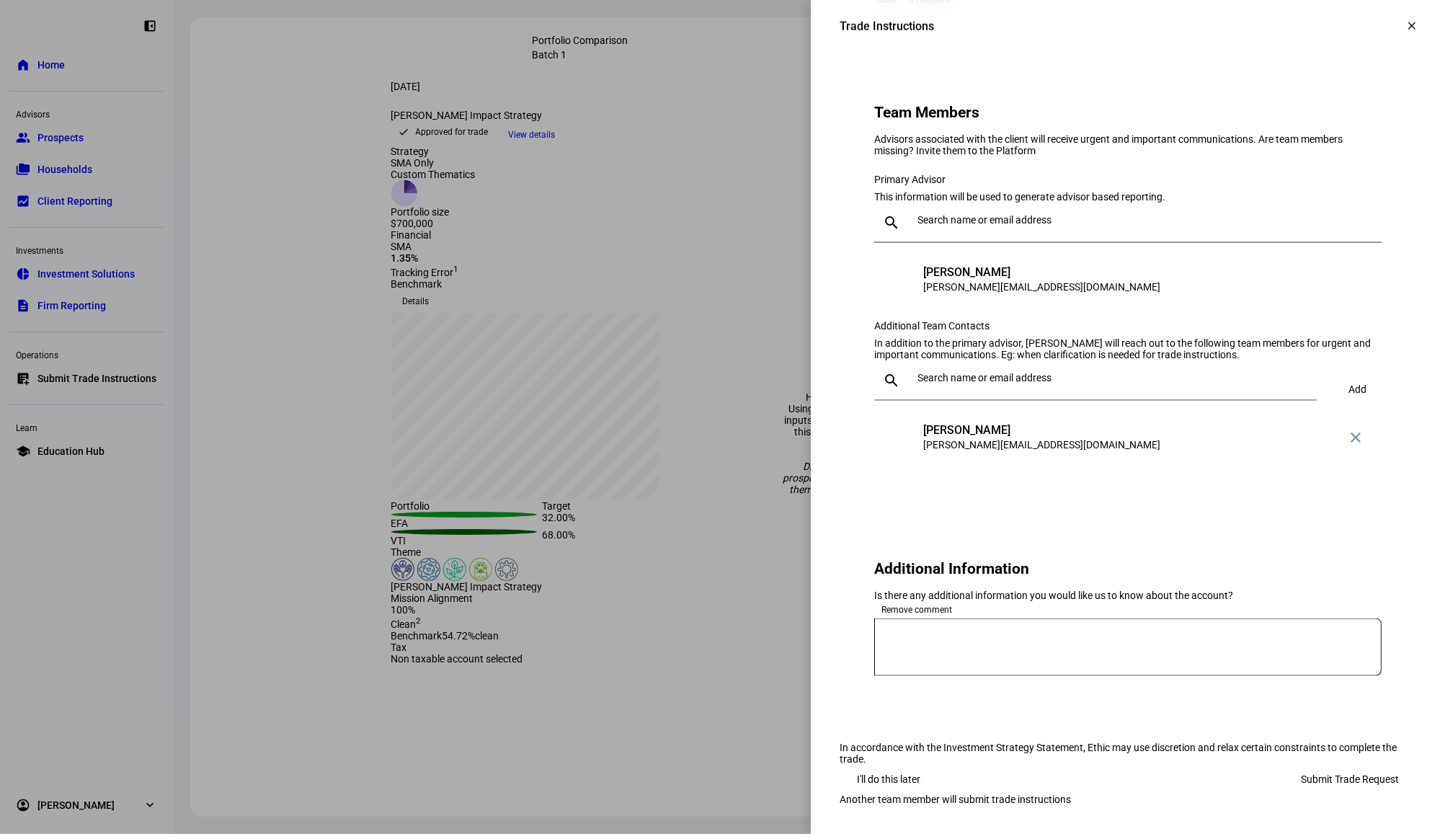
click at [948, 664] on textarea at bounding box center [1127, 647] width 507 height 35
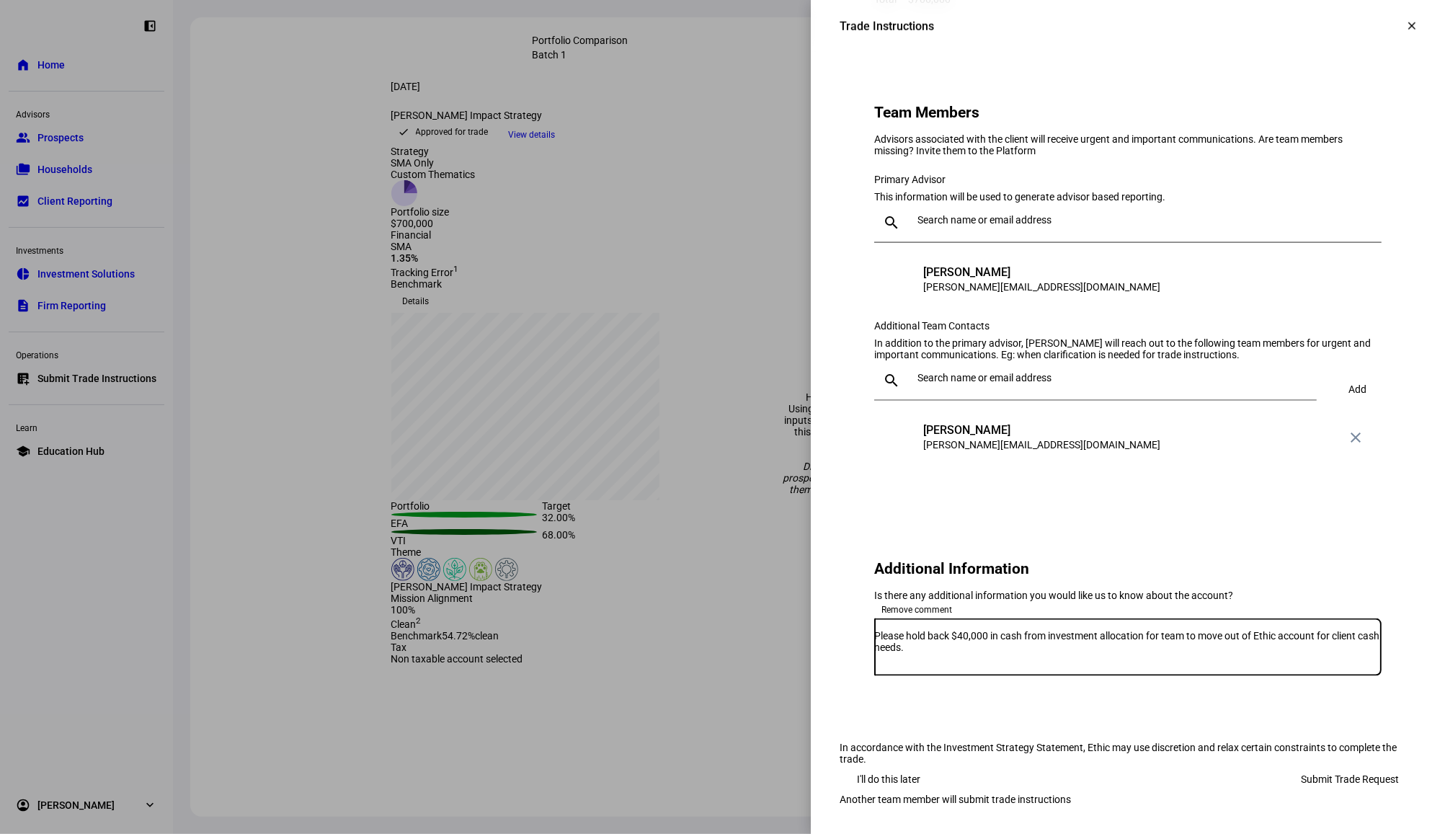
click at [981, 664] on textarea "Please hold back $40,000 in cash from investment allocation for team to move ou…" at bounding box center [1127, 647] width 507 height 35
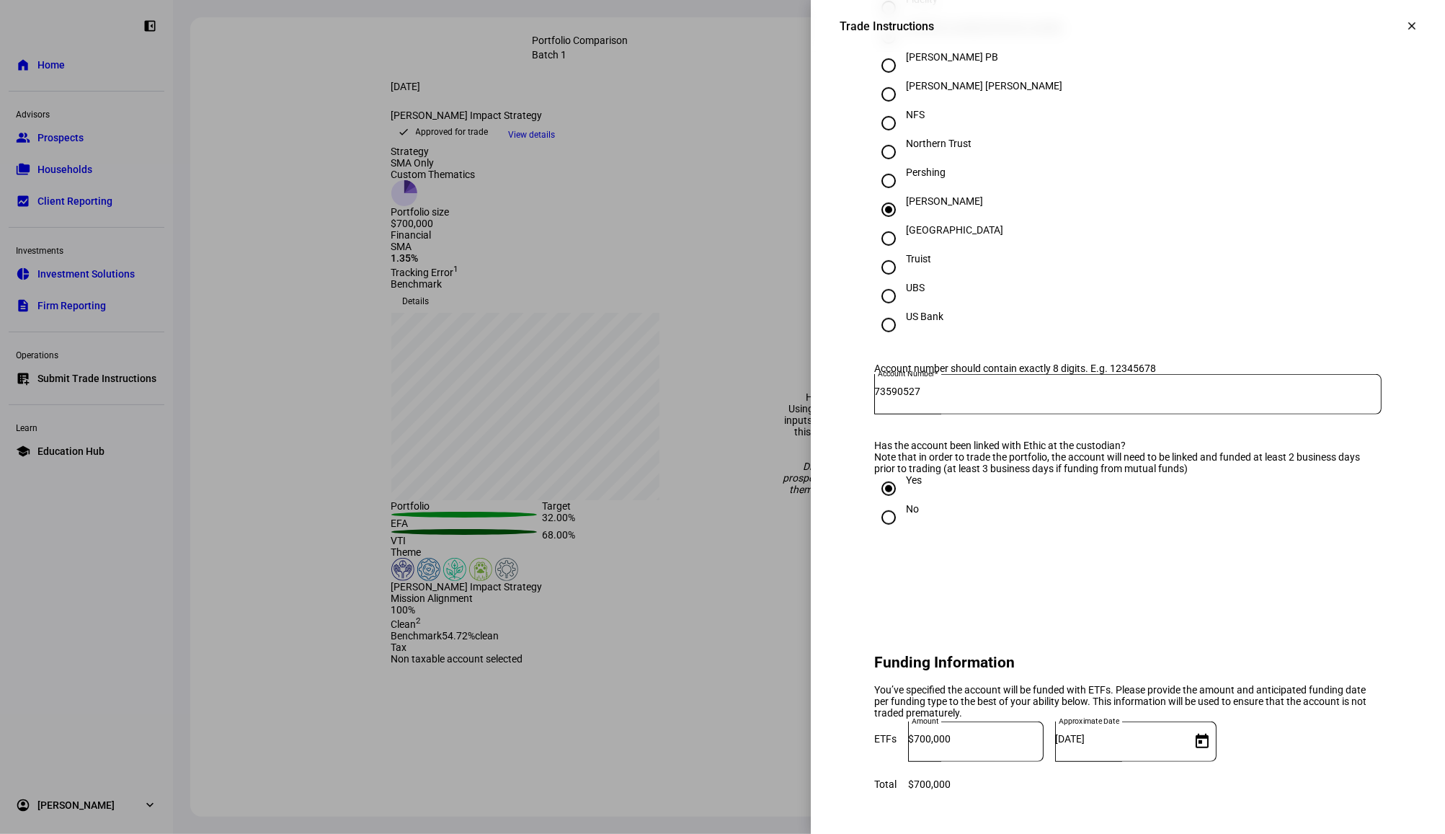
scroll to position [469, 0]
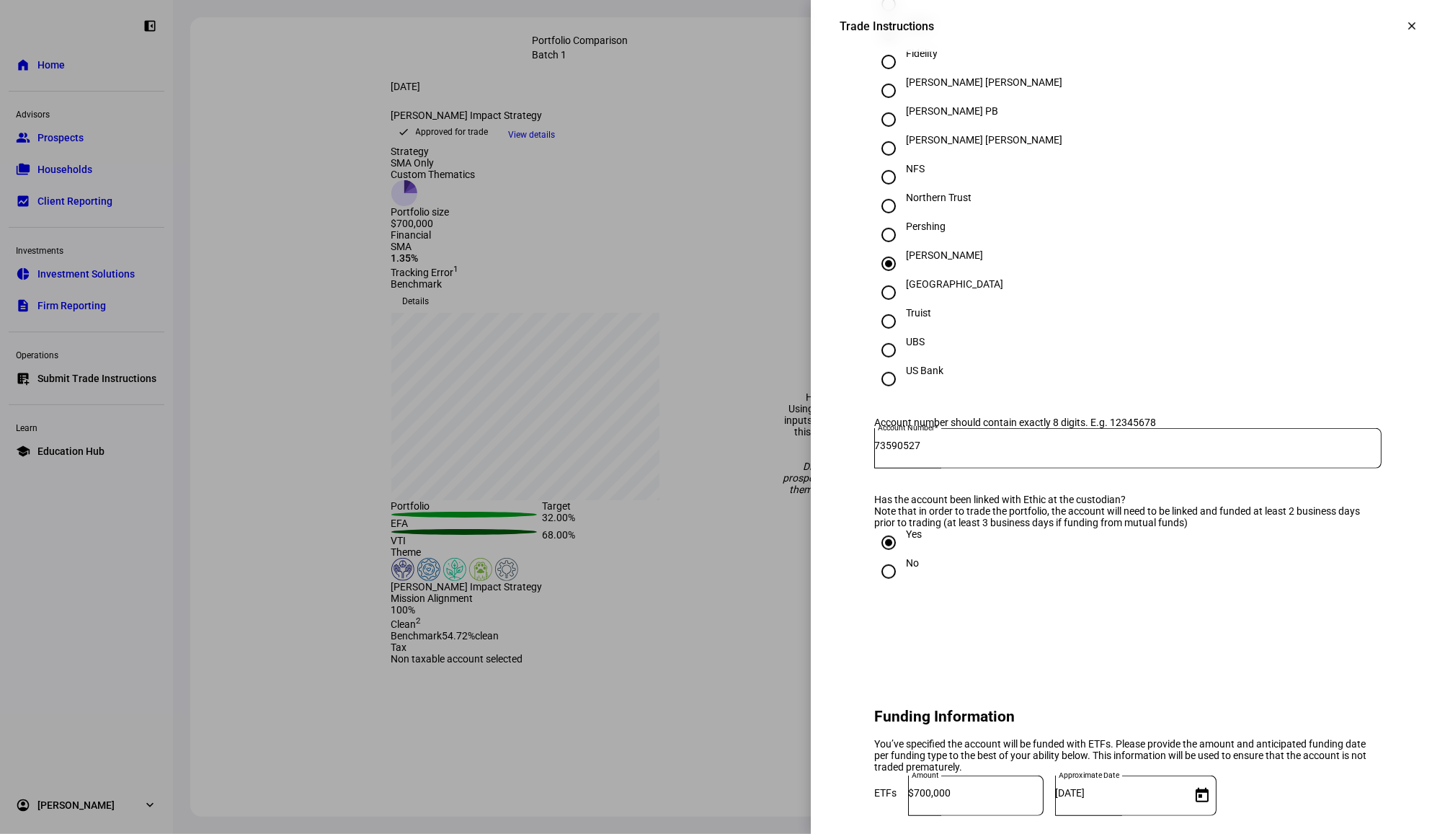
type textarea "Please hold back $40,000 in cash from investment allocation for team to move ou…"
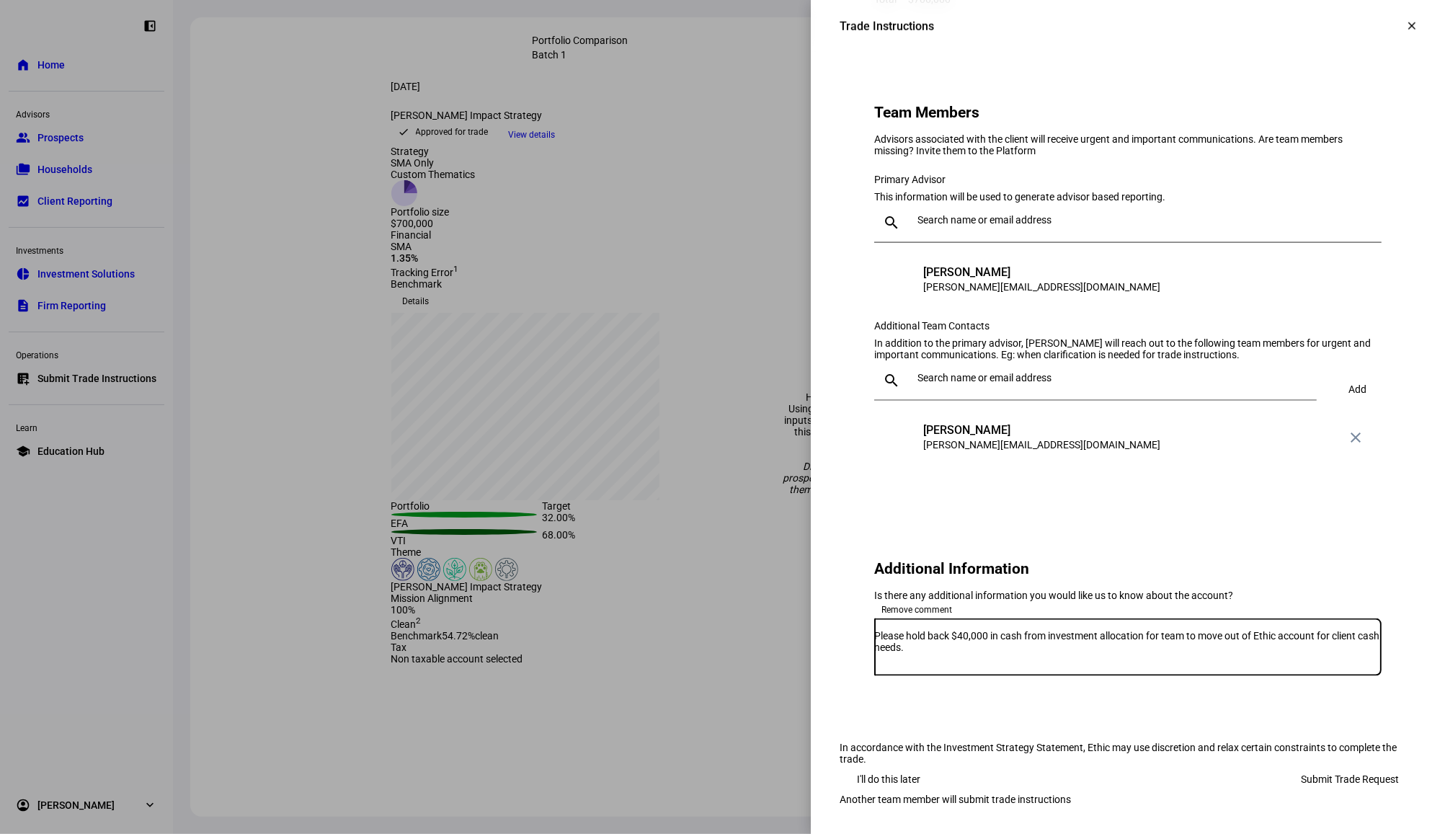
scroll to position [1526, 0]
click at [1345, 765] on span "Submit Trade Request" at bounding box center [1350, 779] width 98 height 29
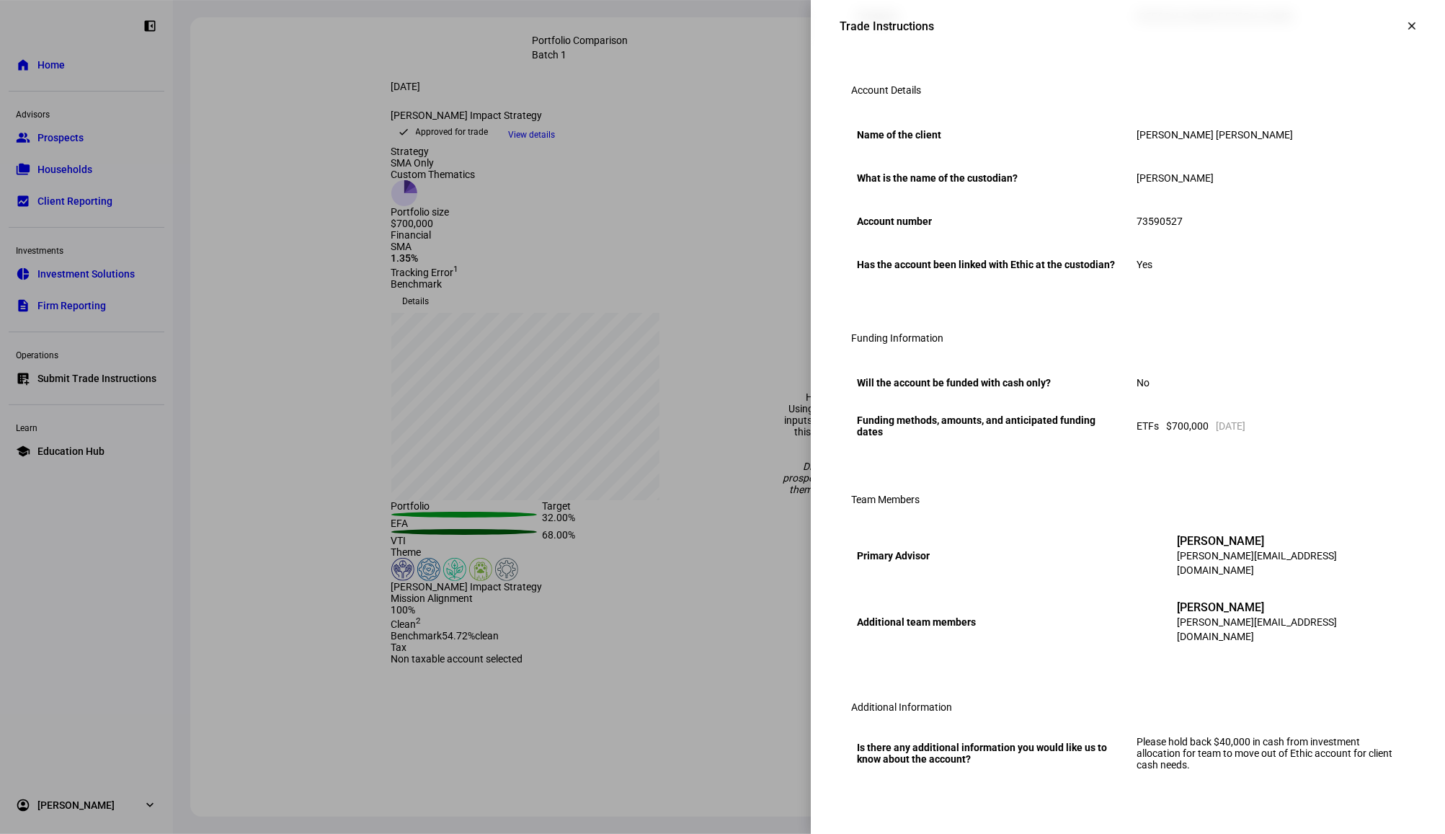
scroll to position [0, 0]
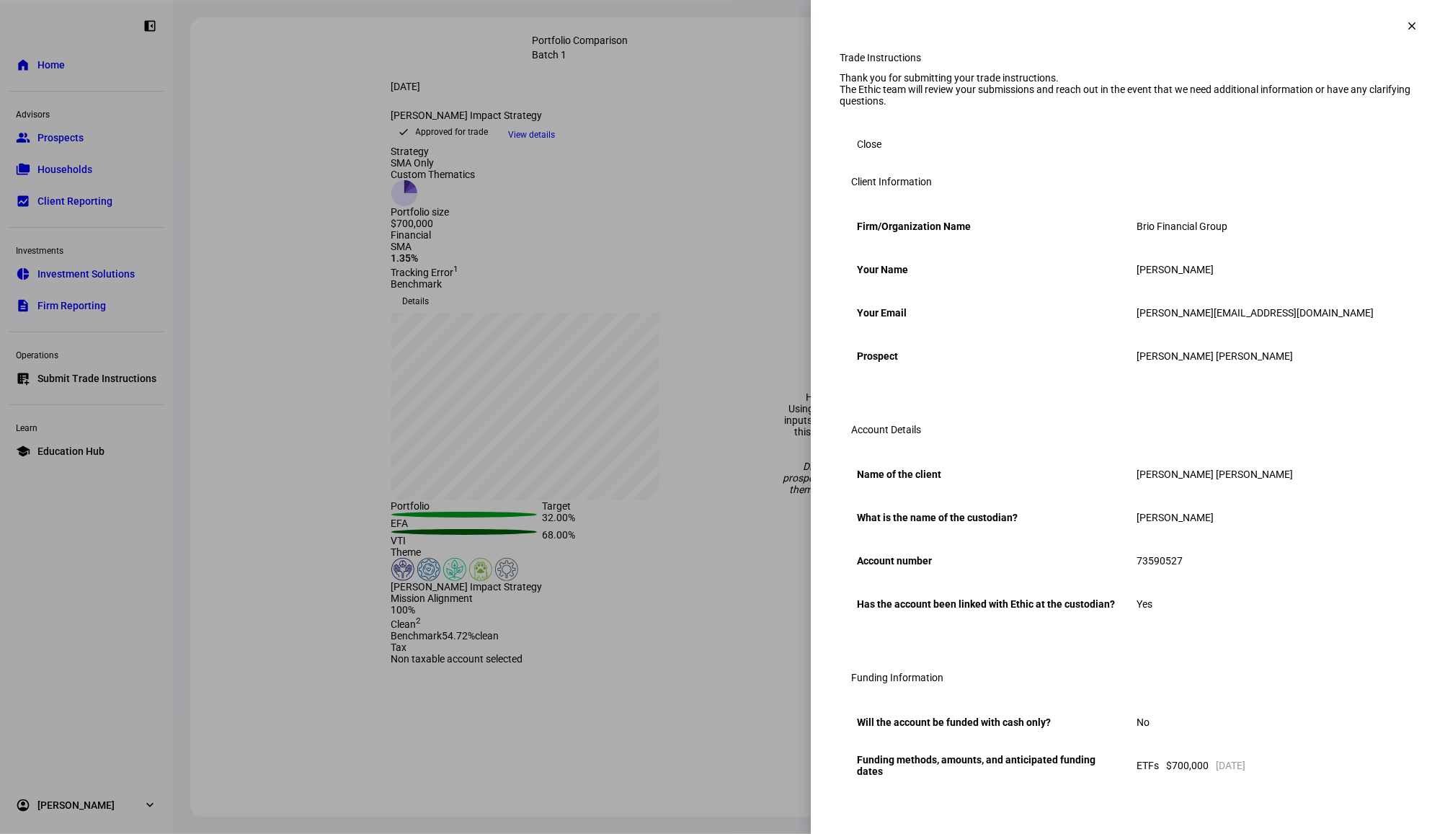
click at [1395, 18] on span at bounding box center [1411, 26] width 35 height 35
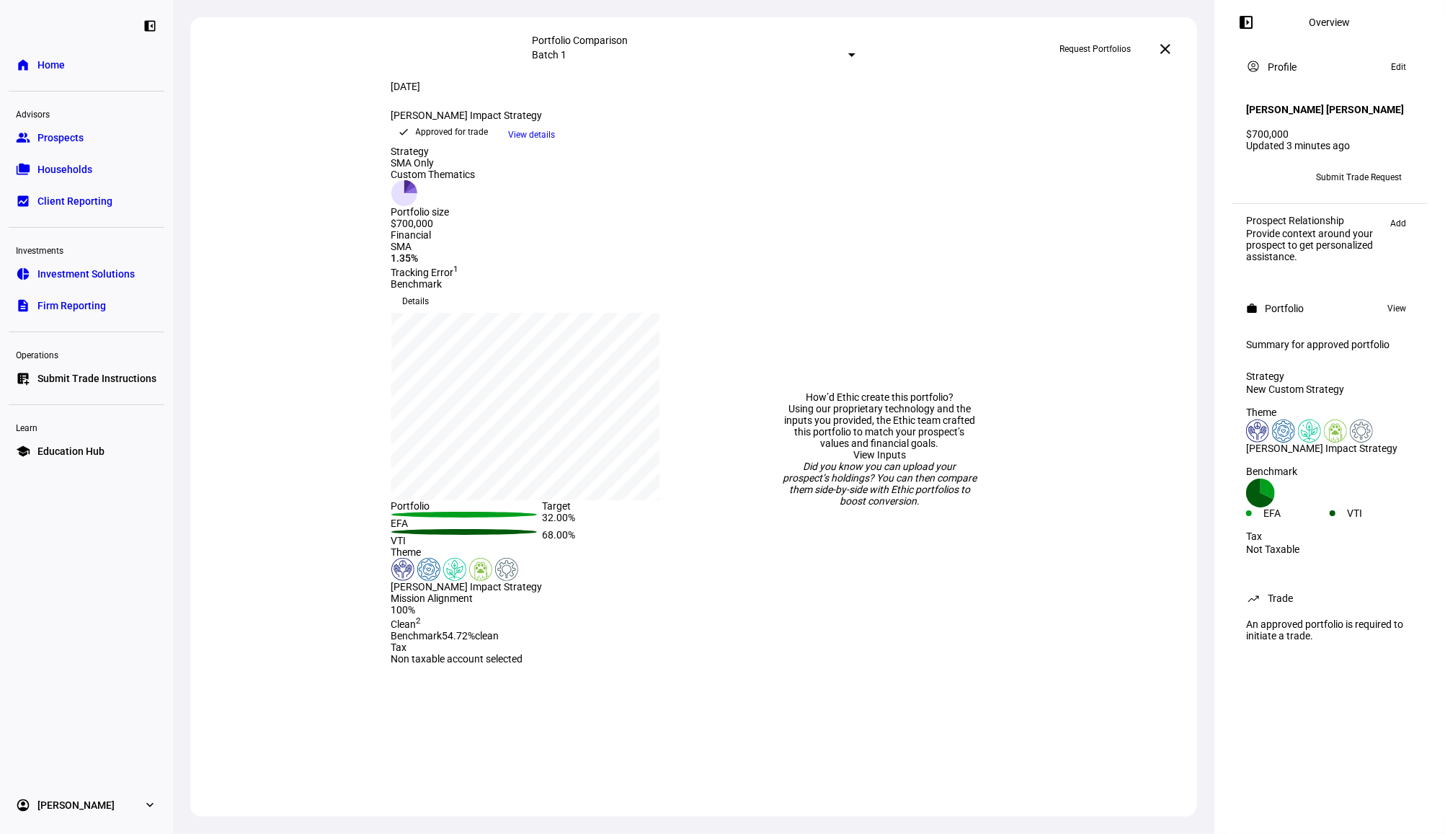
click at [1179, 53] on span at bounding box center [1165, 49] width 35 height 35
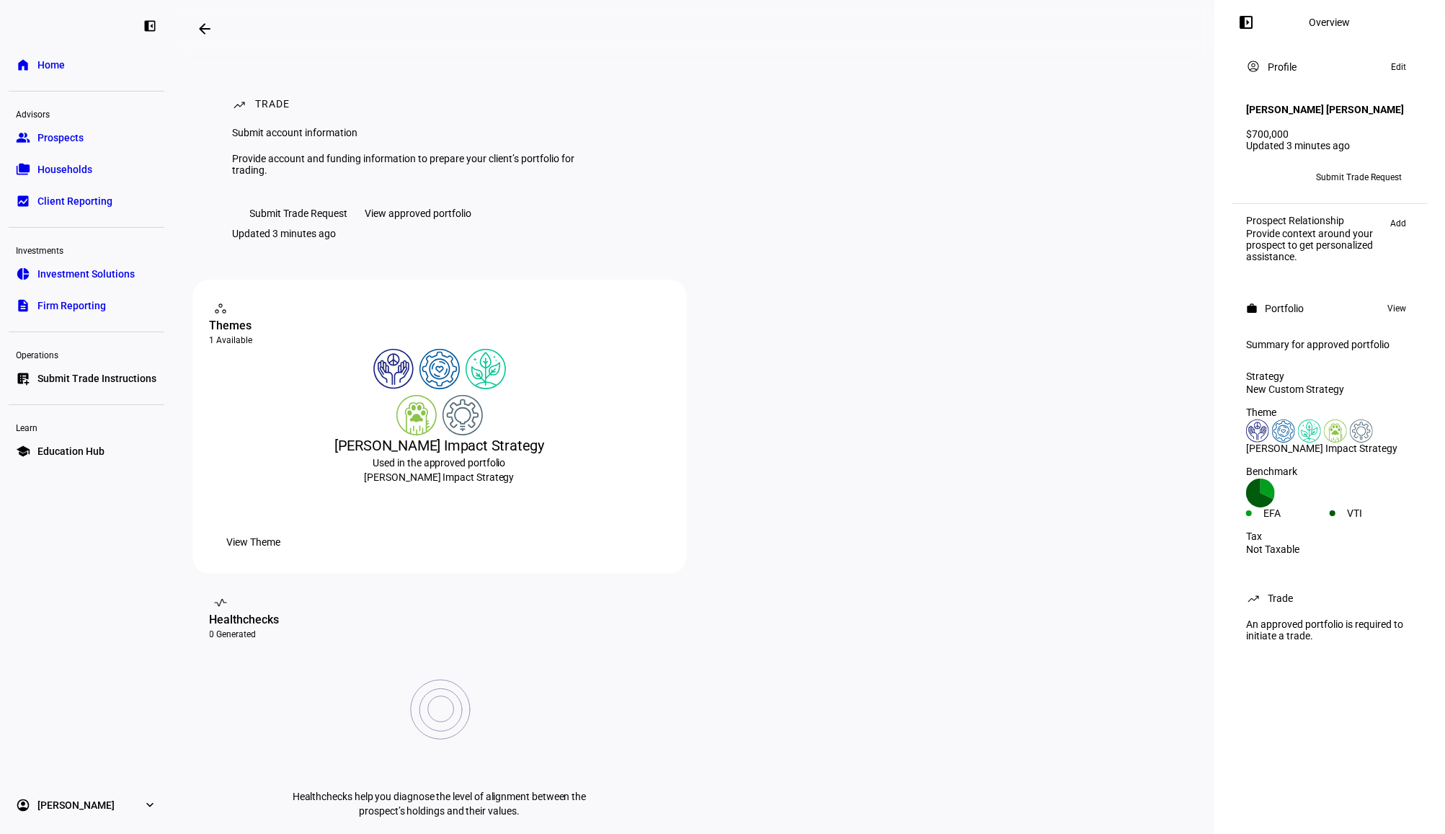
click at [61, 50] on div "left_panel_close home Home Advisors group Prospects folder_copy Households bid_…" at bounding box center [86, 417] width 173 height 834
click at [63, 59] on span "Home" at bounding box center [50, 65] width 27 height 14
